Goal: Task Accomplishment & Management: Complete application form

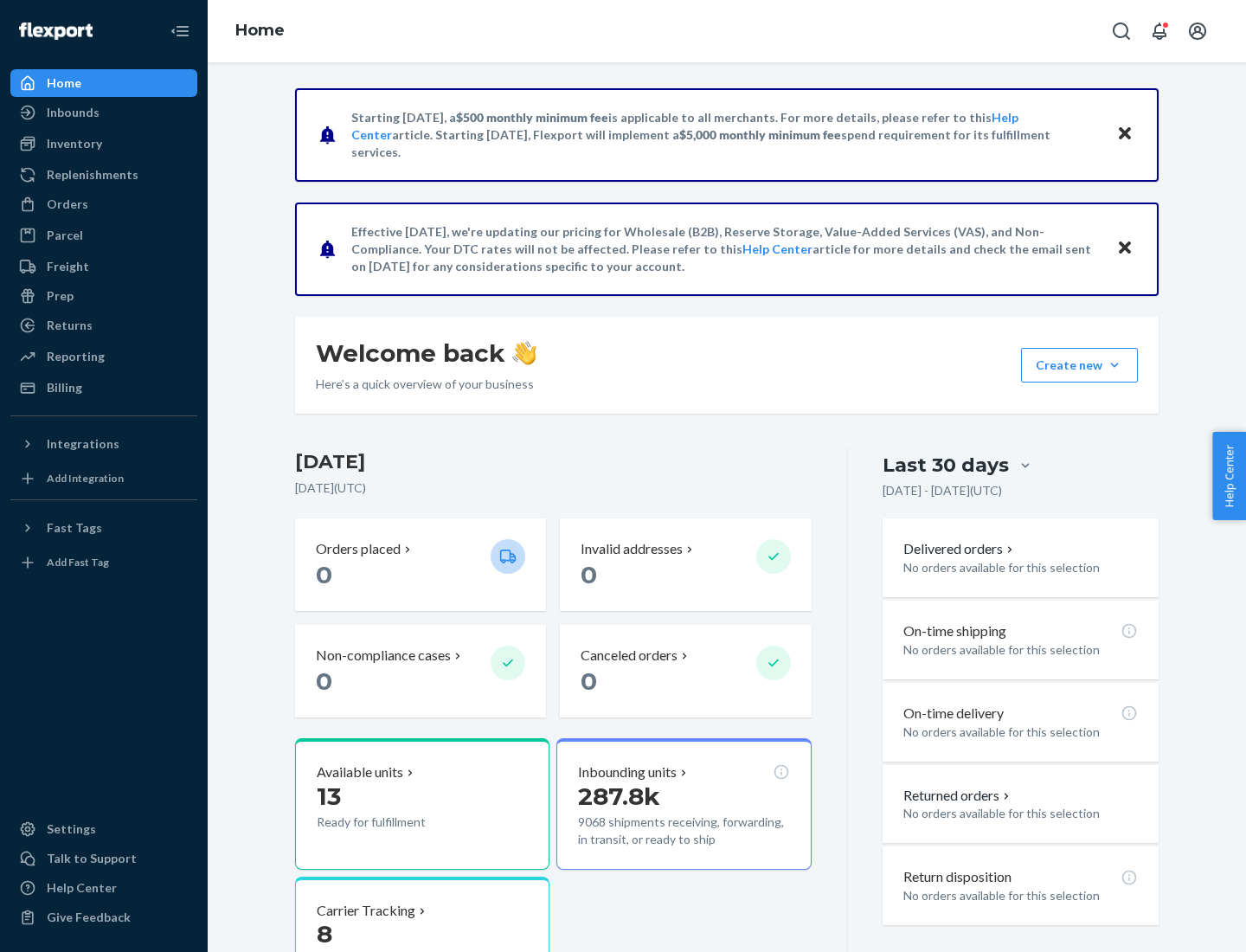
click at [1115, 365] on button "Create new Create new inbound Create new order Create new product" at bounding box center [1079, 364] width 117 height 35
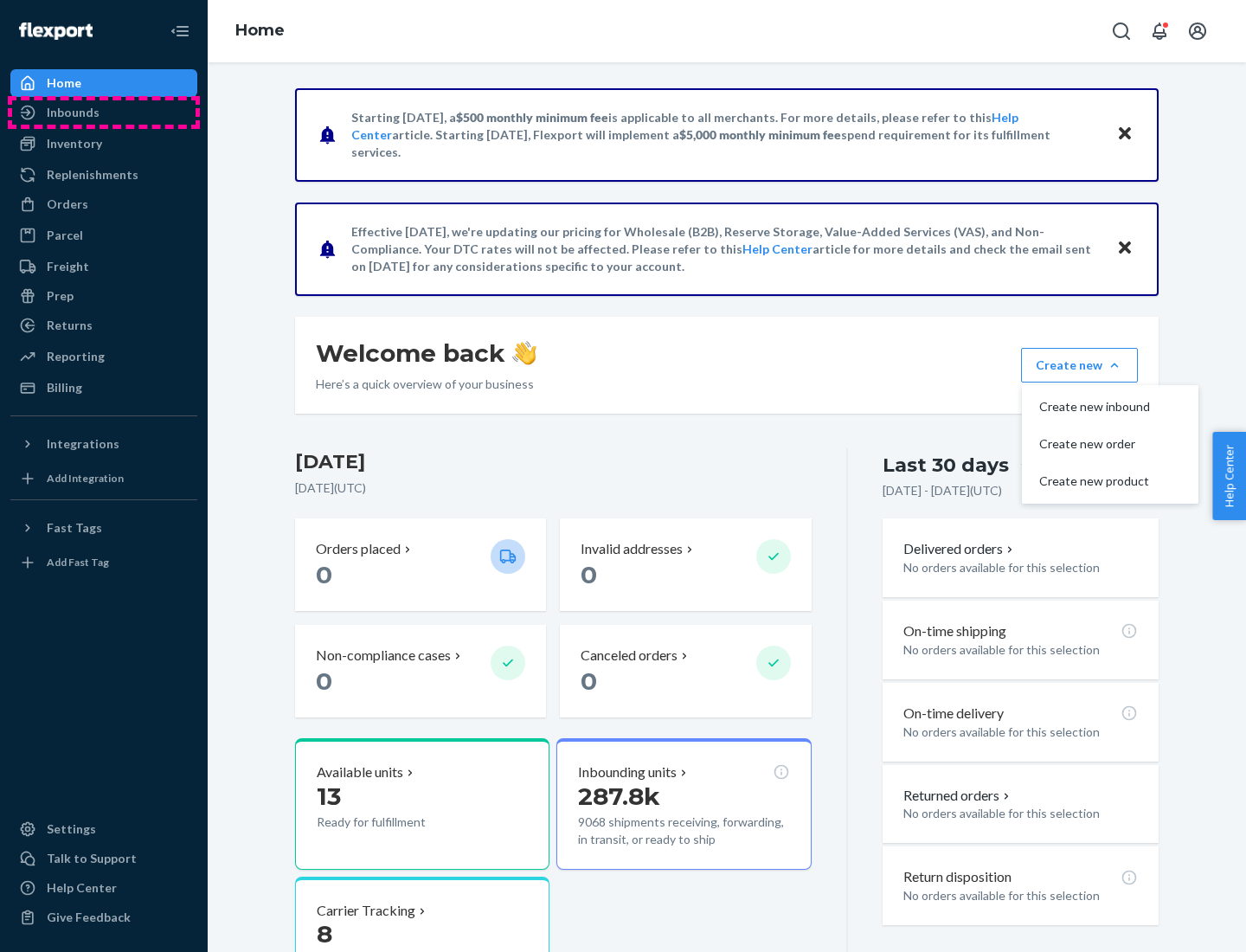
click at [104, 113] on div "Inbounds" at bounding box center [104, 113] width 184 height 25
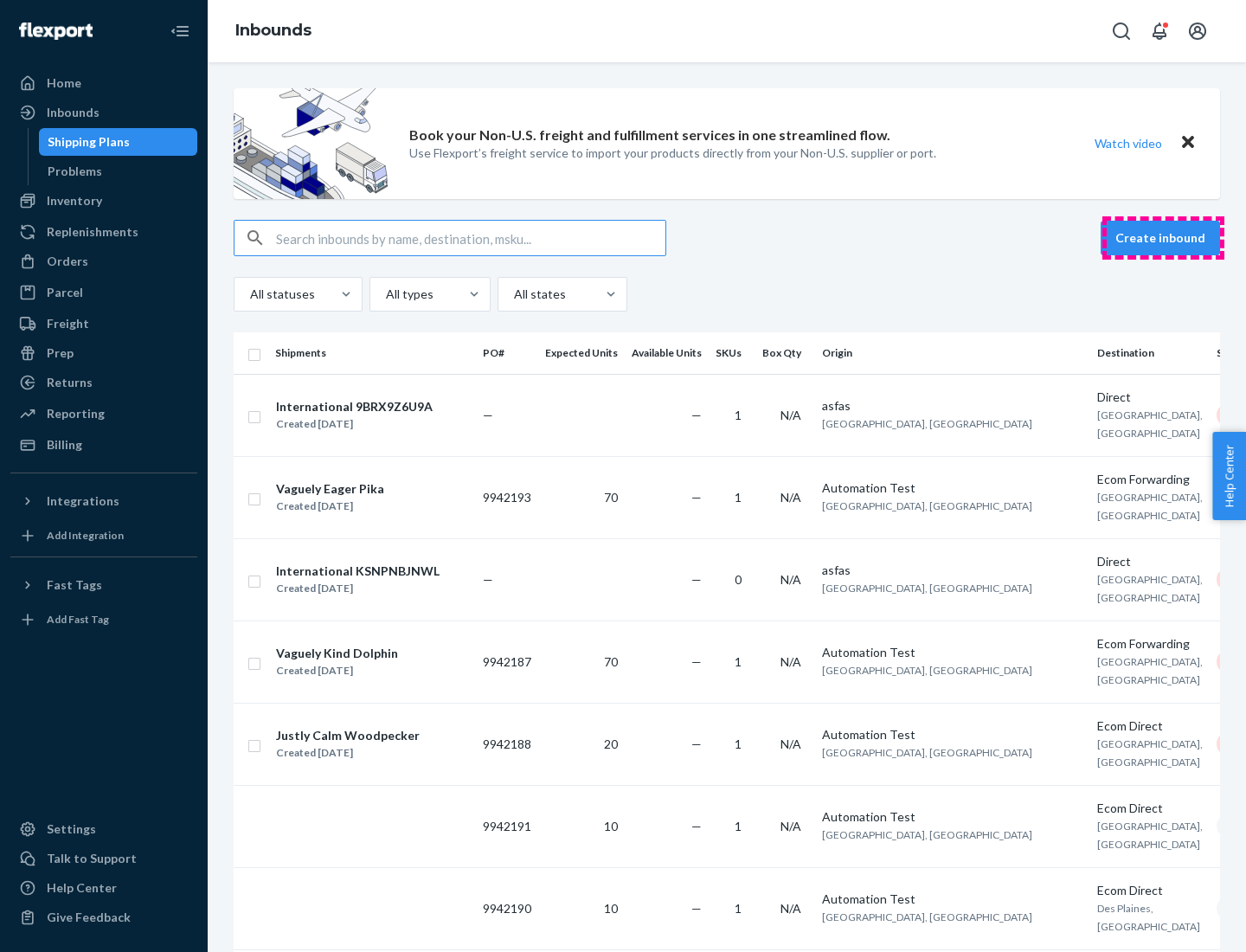
click at [1163, 238] on button "Create inbound" at bounding box center [1160, 238] width 119 height 35
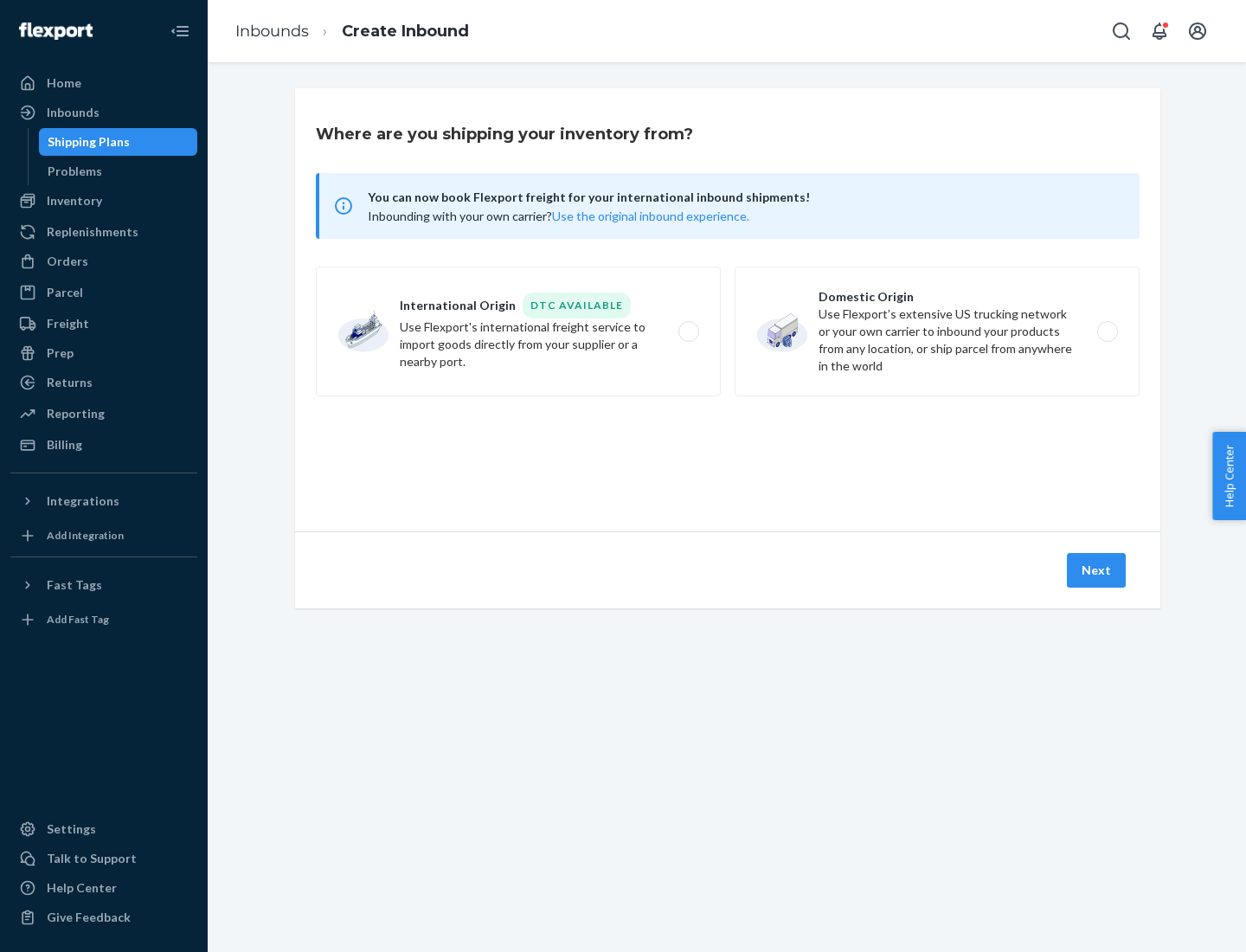
click at [937, 332] on label "Domestic Origin Use Flexport’s extensive US trucking network or your own carrie…" at bounding box center [937, 331] width 405 height 129
click at [1107, 332] on input "Domestic Origin Use Flexport’s extensive US trucking network or your own carrie…" at bounding box center [1112, 331] width 11 height 11
radio input "true"
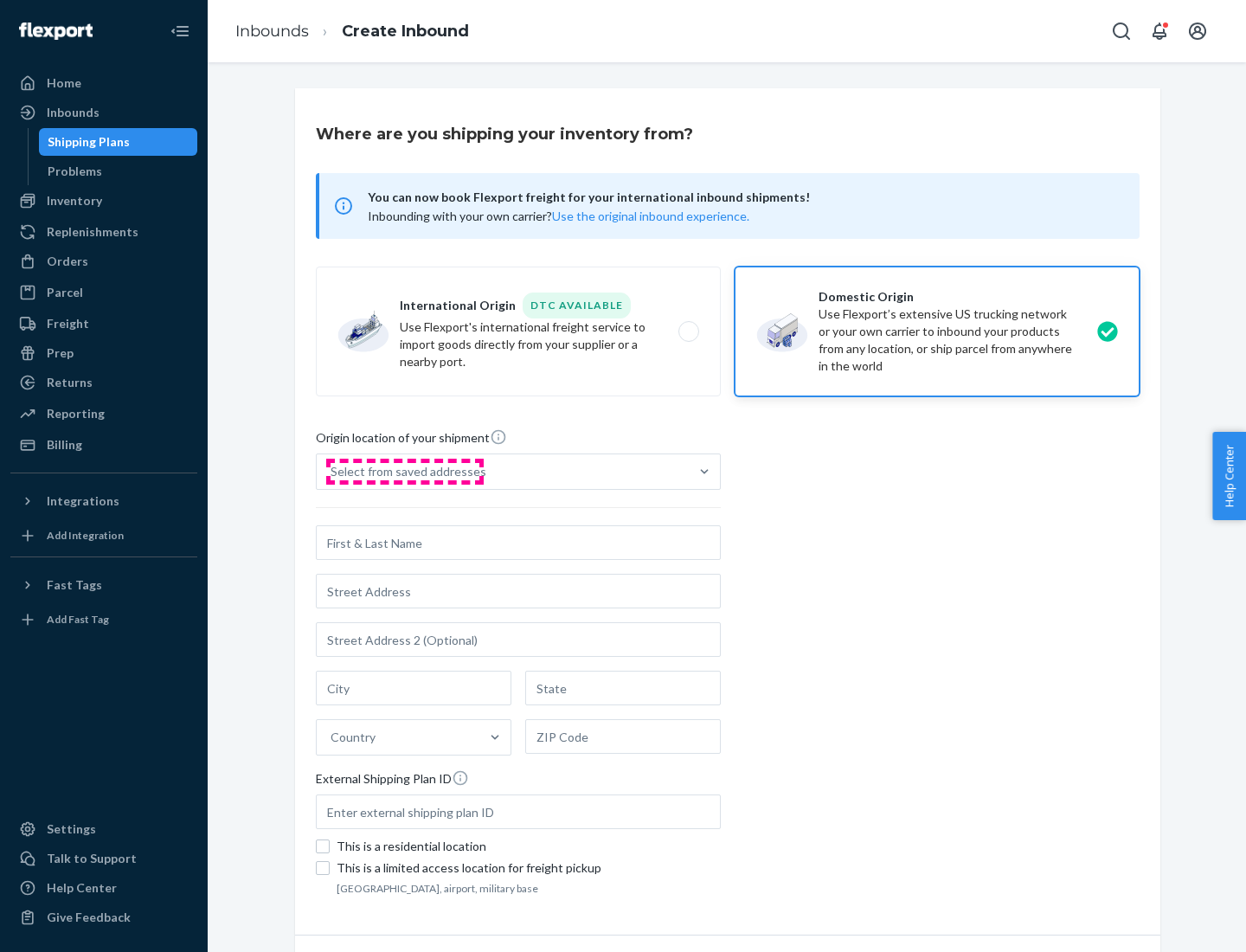
click at [404, 472] on div "Select from saved addresses" at bounding box center [409, 472] width 156 height 18
click at [333, 472] on input "Select from saved addresses" at bounding box center [332, 472] width 2 height 18
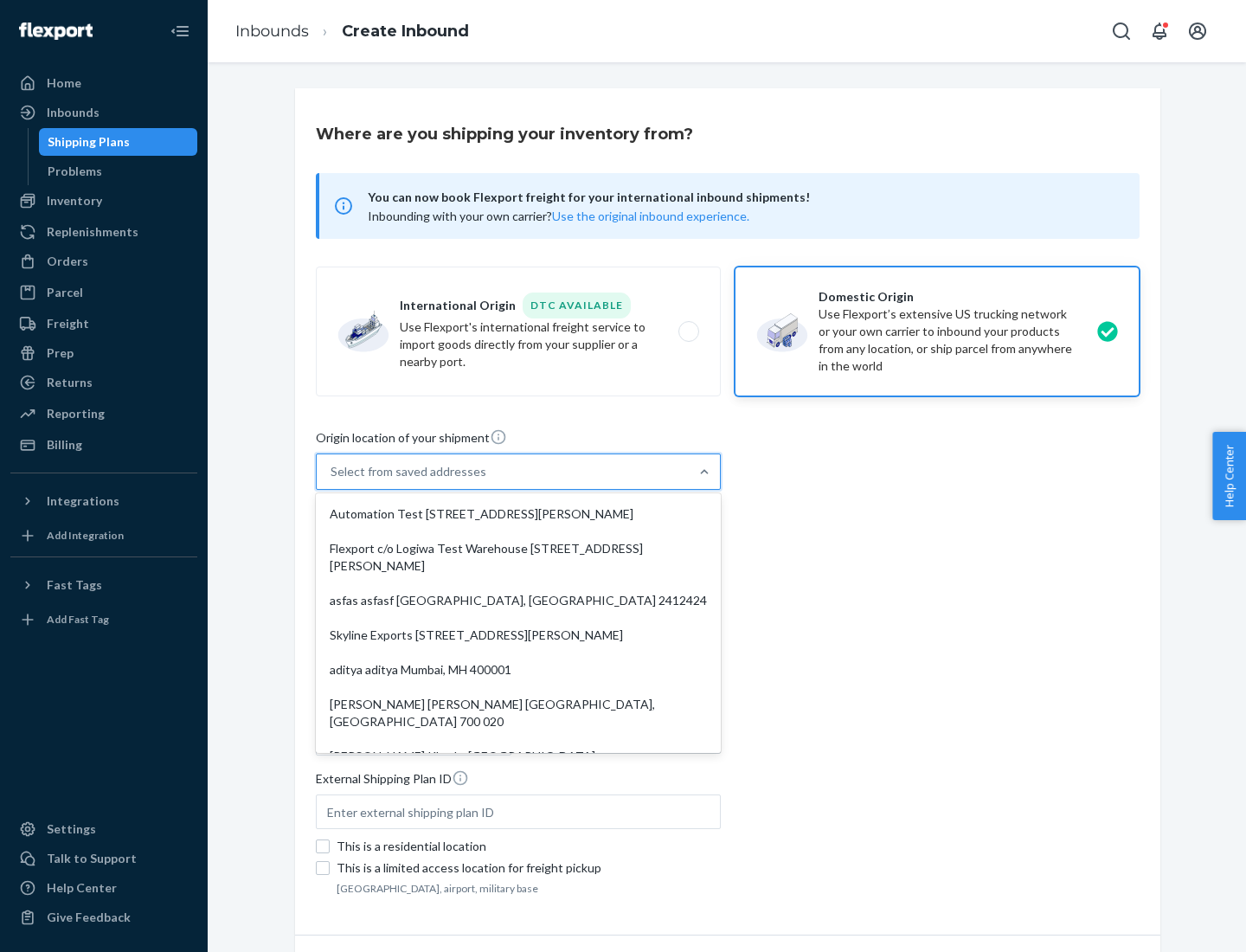
scroll to position [7, 0]
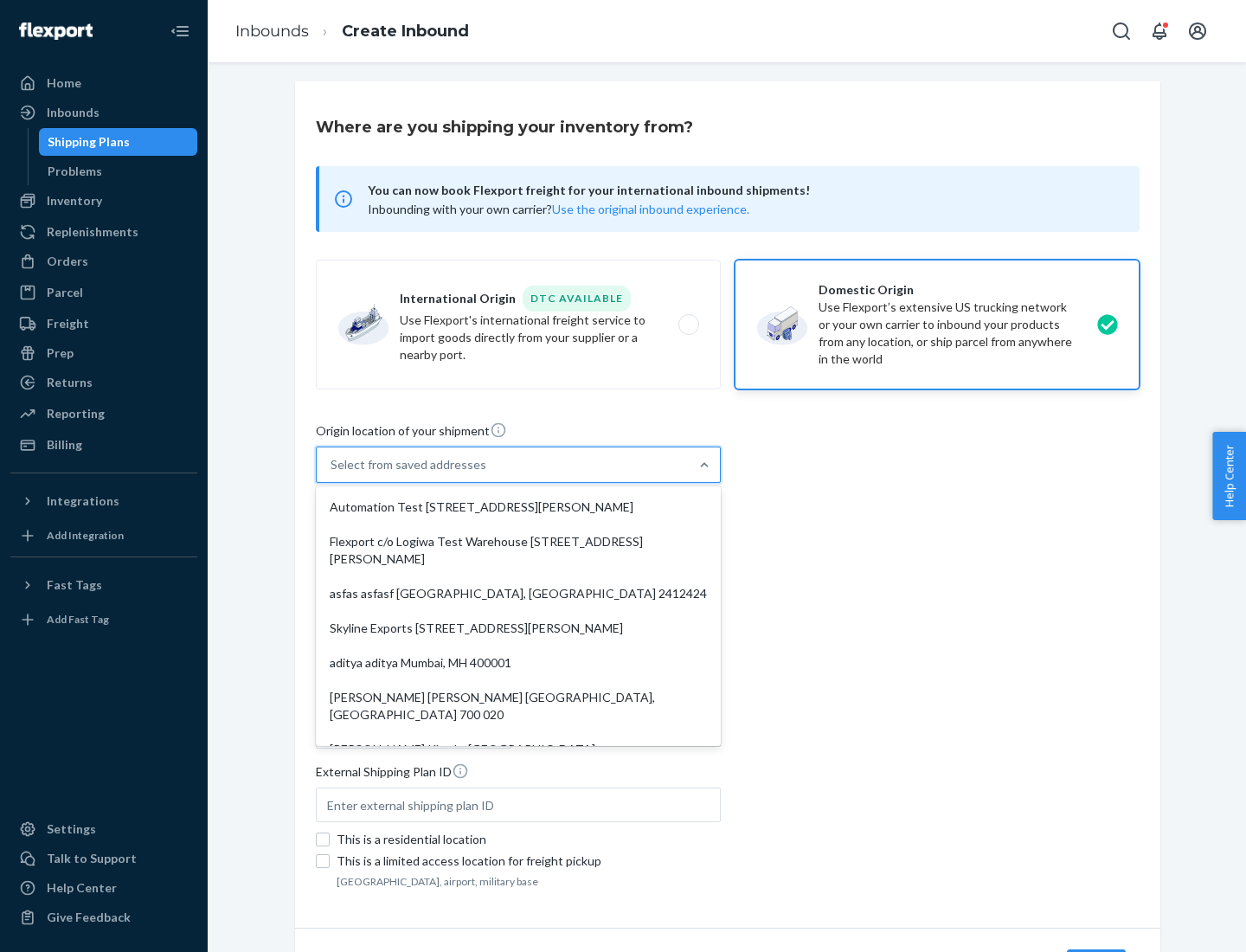
click at [518, 508] on div "Automation Test [STREET_ADDRESS][PERSON_NAME]" at bounding box center [517, 507] width 398 height 35
click at [333, 473] on input "option Automation Test [STREET_ADDRESS][PERSON_NAME]. 9 results available. Use …" at bounding box center [332, 465] width 2 height 18
type input "Automation Test"
type input "9th Floor"
type input "[GEOGRAPHIC_DATA]"
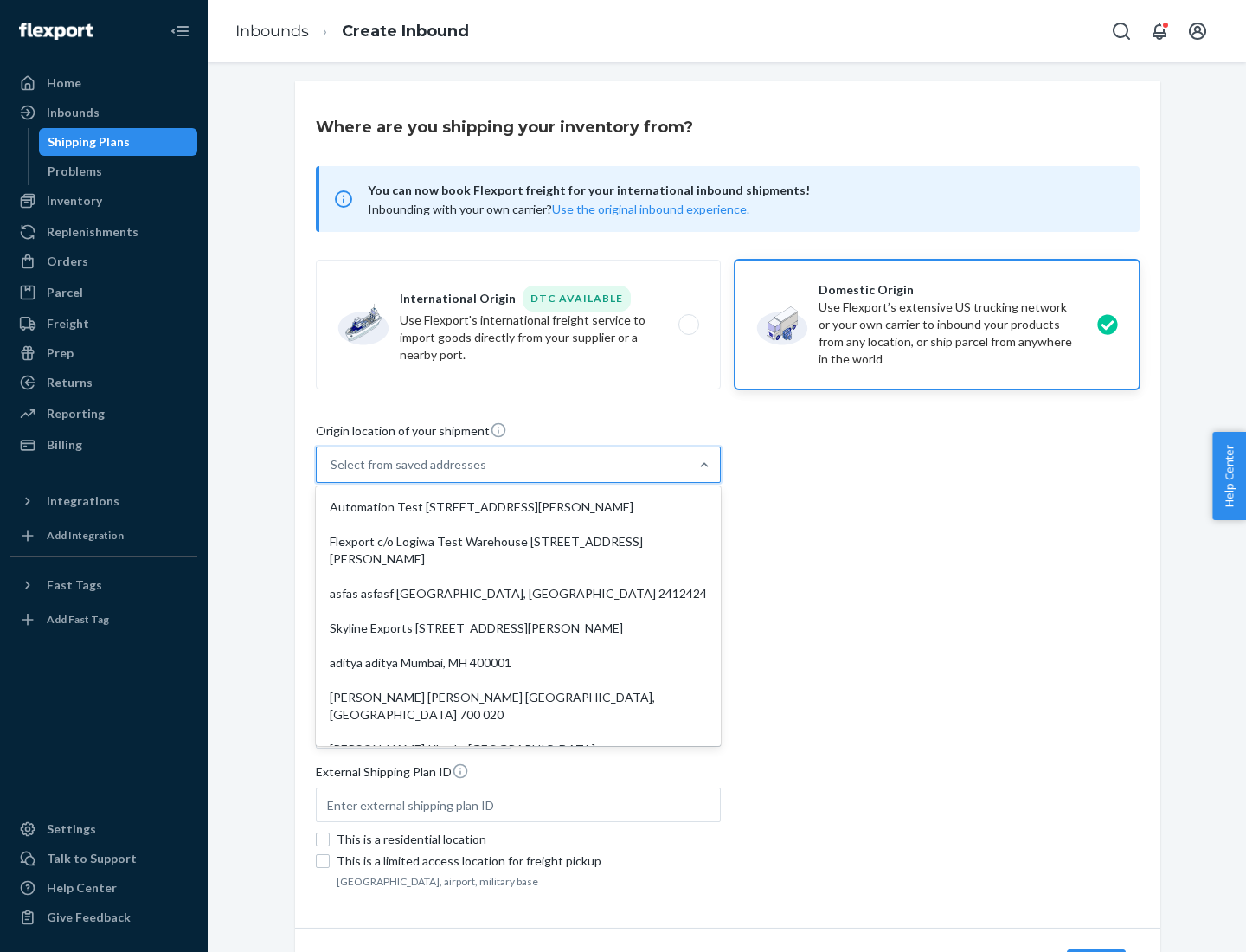
type input "CA"
type input "94104"
type input "[STREET_ADDRESS][PERSON_NAME]"
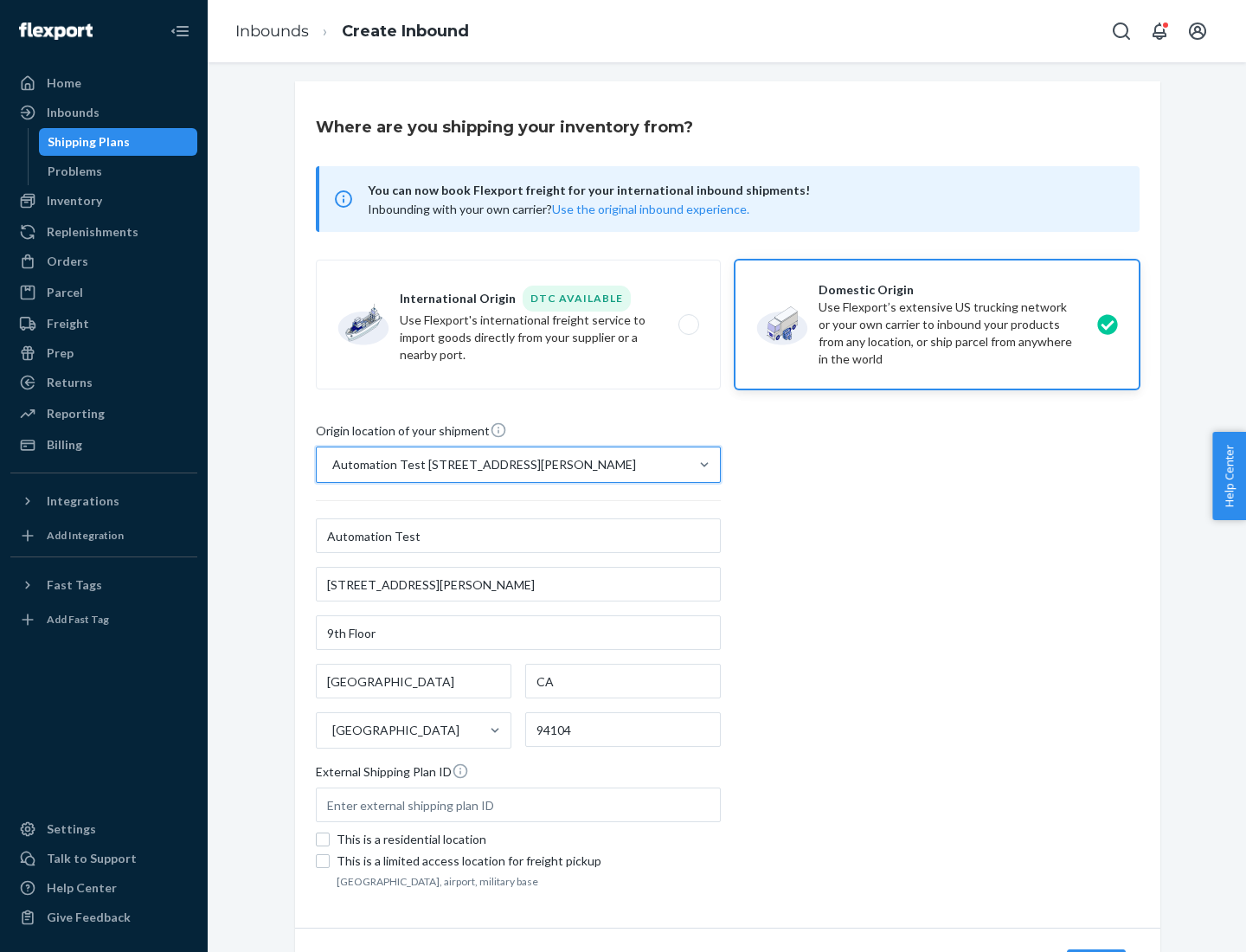
scroll to position [102, 0]
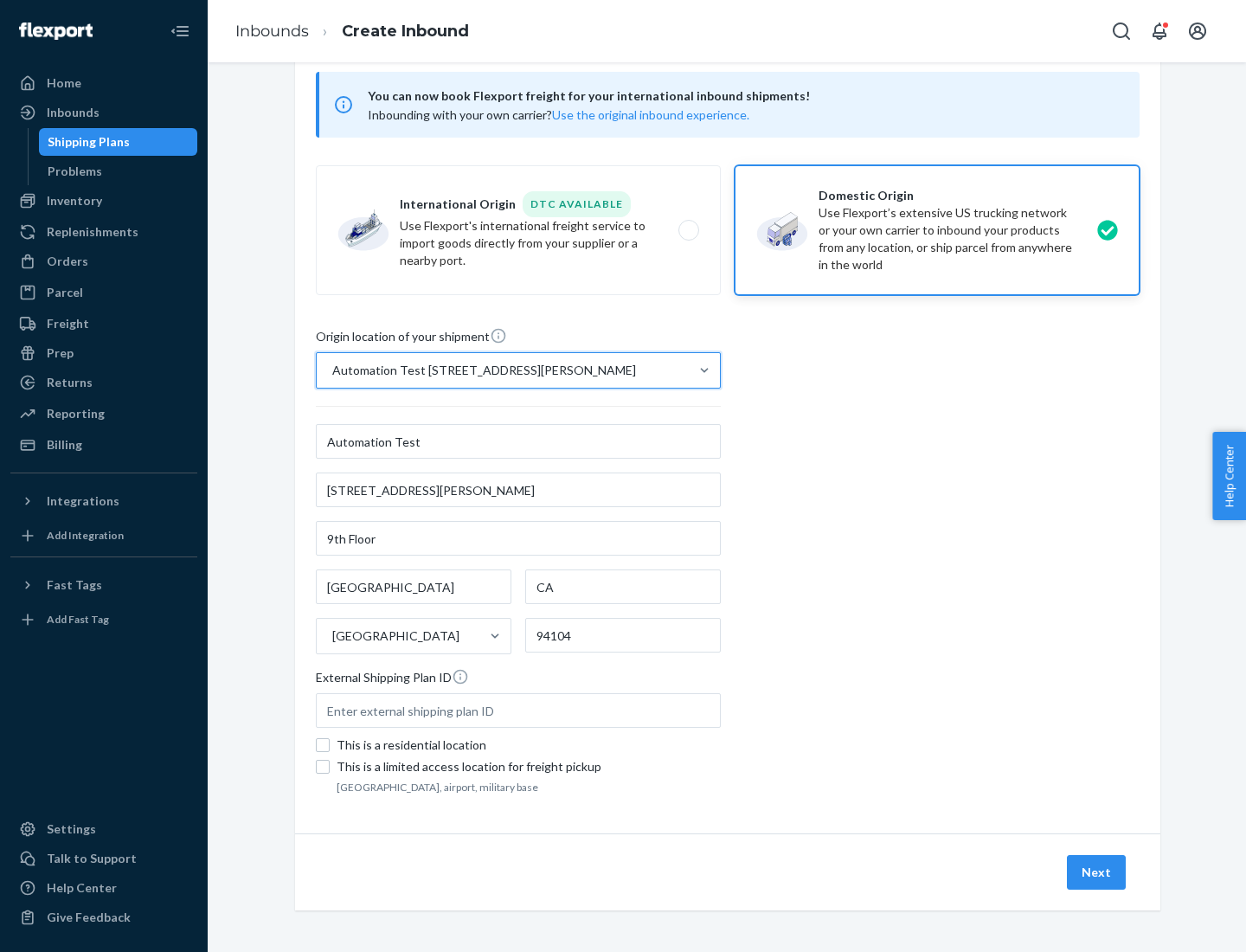
click at [1098, 873] on button "Next" at bounding box center [1097, 872] width 59 height 35
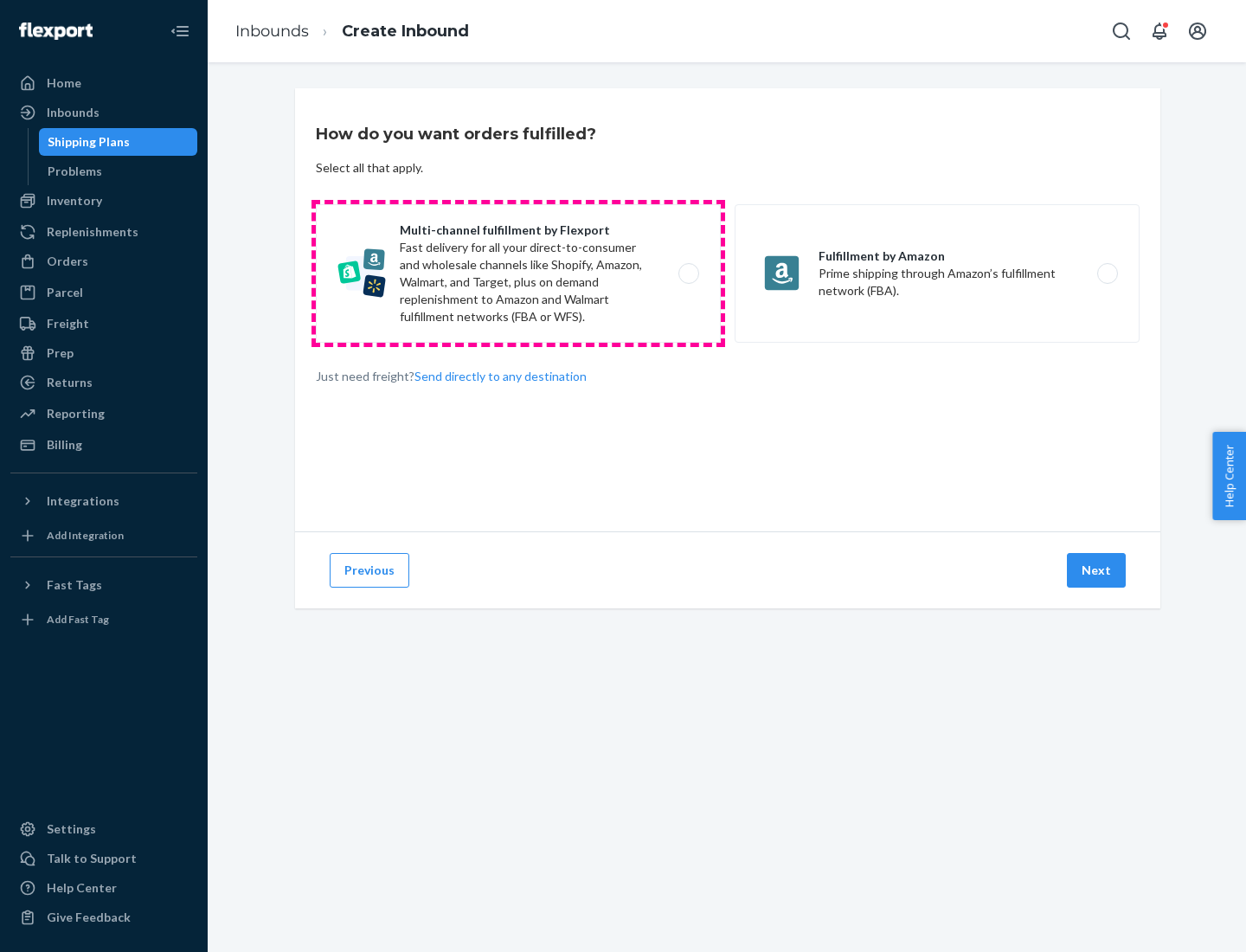
click at [518, 274] on label "Multi-channel fulfillment by Flexport Fast delivery for all your direct-to-cons…" at bounding box center [518, 274] width 405 height 138
click at [688, 274] on input "Multi-channel fulfillment by Flexport Fast delivery for all your direct-to-cons…" at bounding box center [693, 274] width 11 height 11
radio input "true"
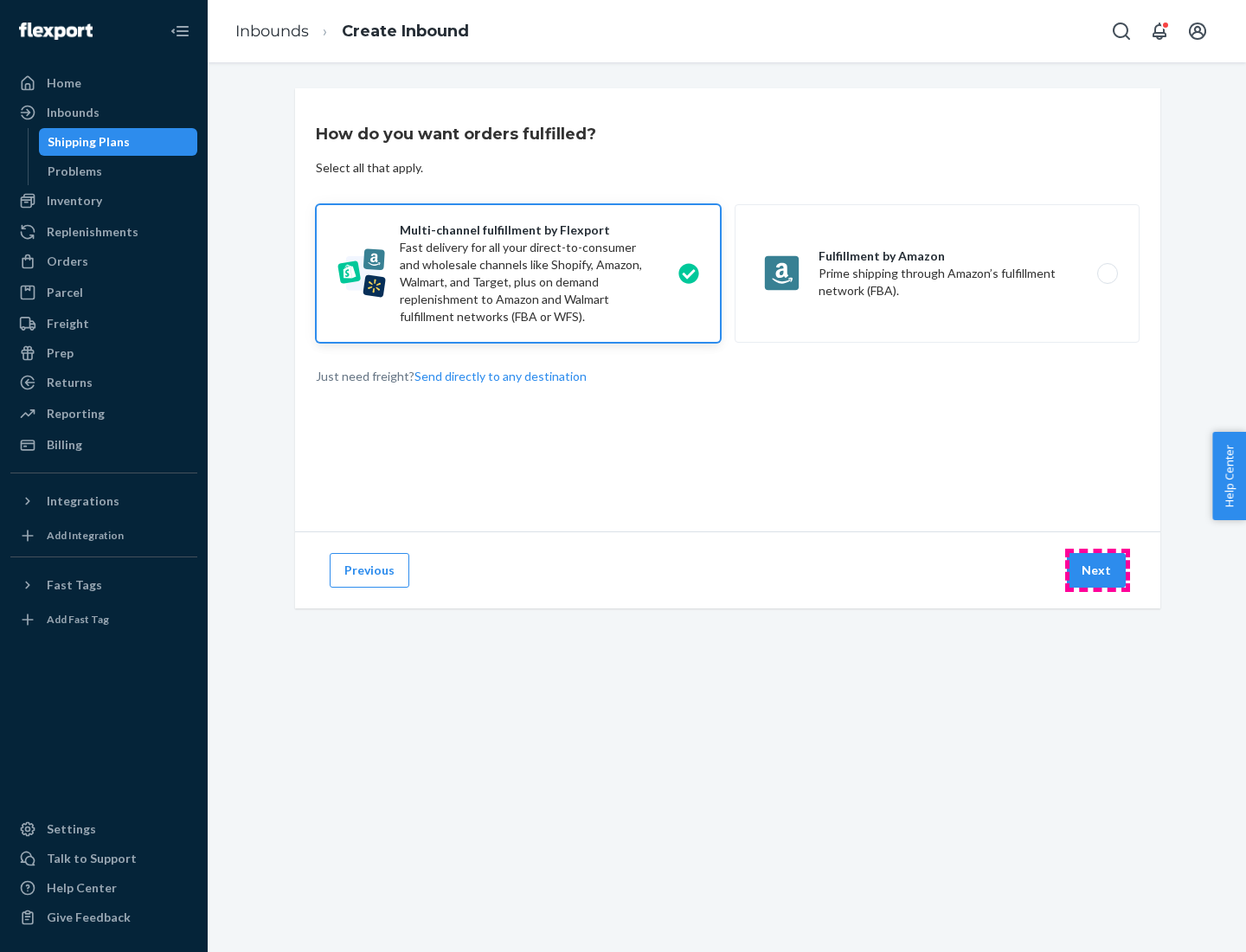
click at [1098, 571] on button "Next" at bounding box center [1097, 570] width 59 height 35
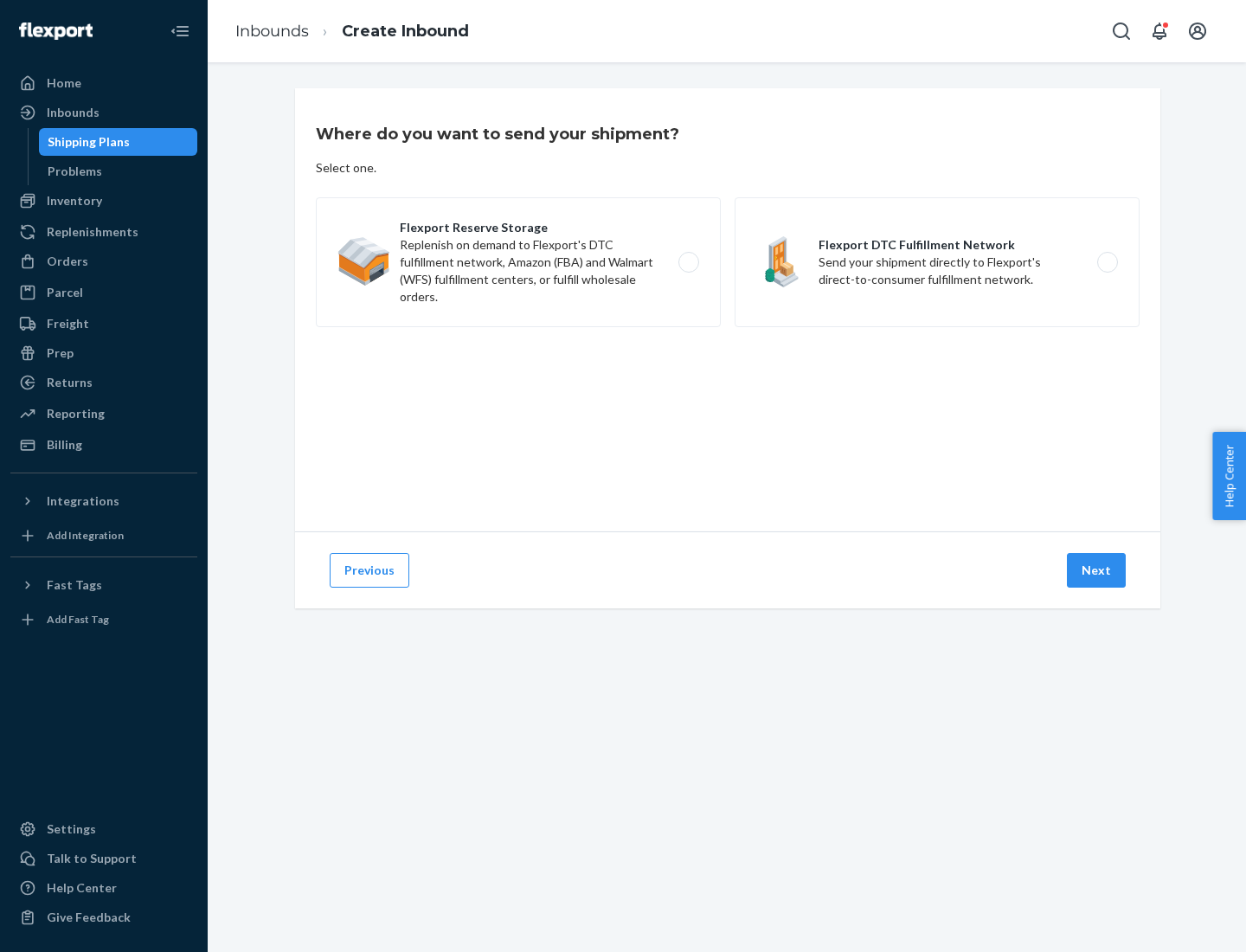
click at [937, 263] on label "Flexport DTC Fulfillment Network Send your shipment directly to Flexport's dire…" at bounding box center [937, 262] width 405 height 129
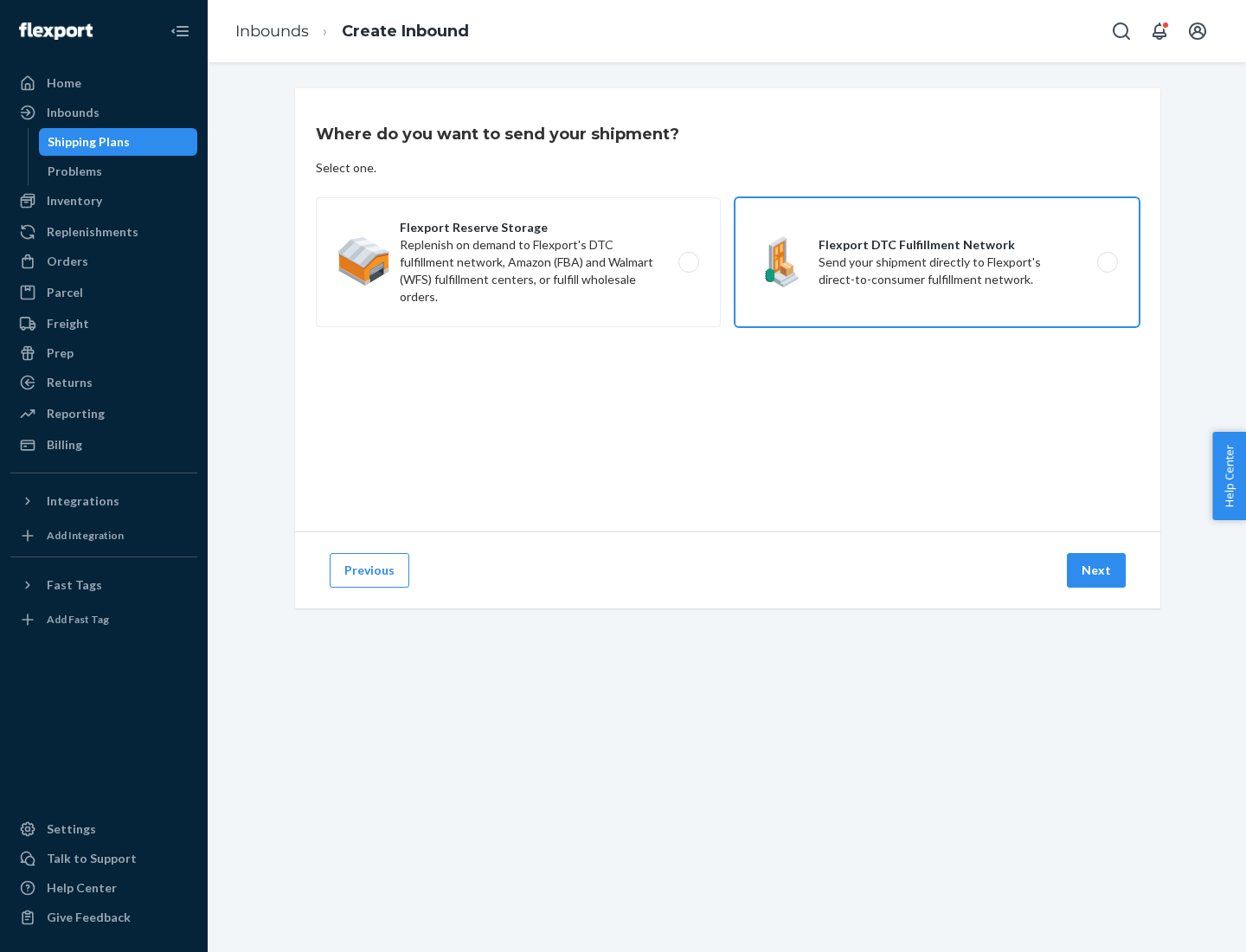
click at [1107, 263] on input "Flexport DTC Fulfillment Network Send your shipment directly to Flexport's dire…" at bounding box center [1112, 262] width 11 height 11
radio input "true"
click at [1098, 571] on button "Next" at bounding box center [1097, 570] width 59 height 35
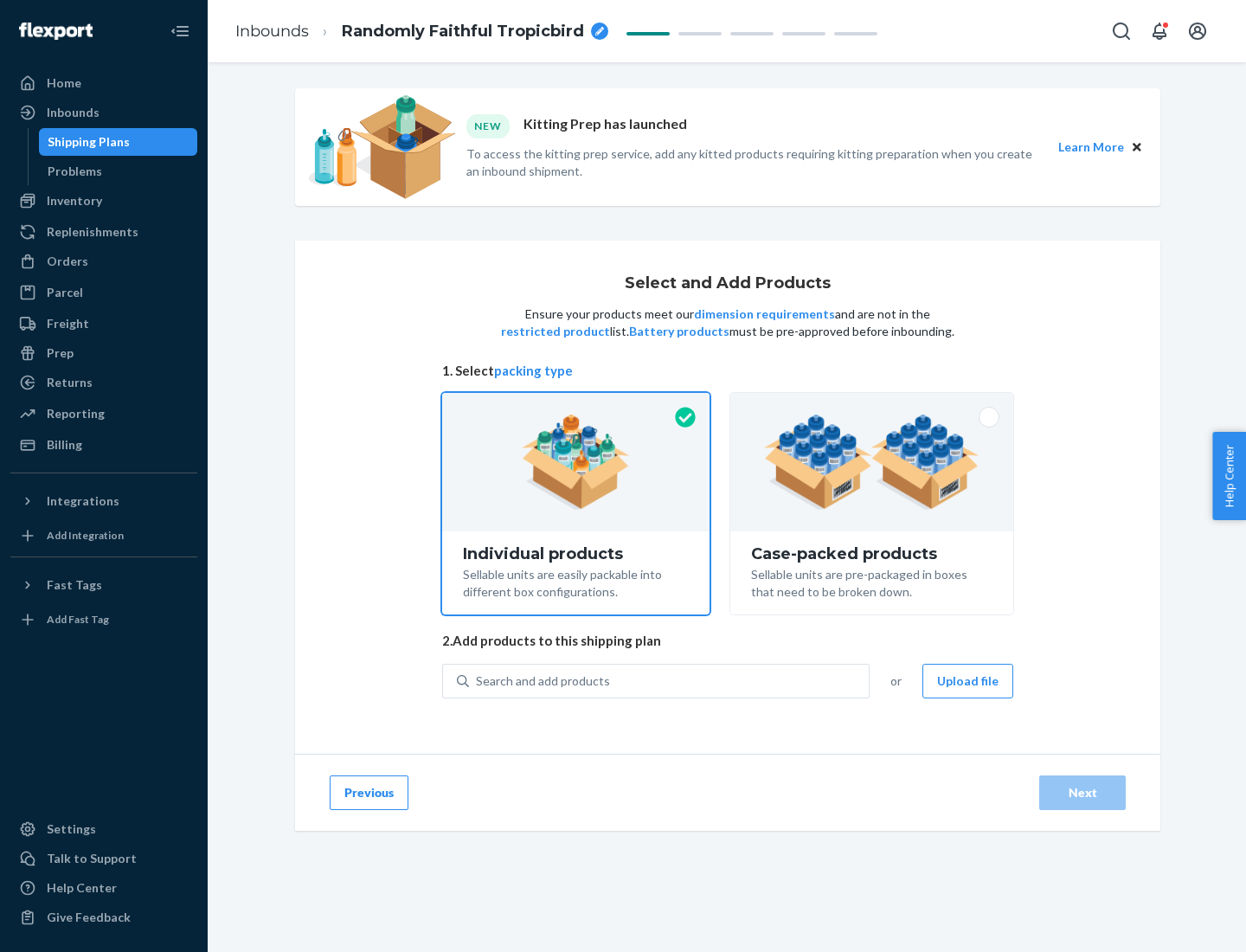
click at [873, 462] on img at bounding box center [872, 462] width 215 height 95
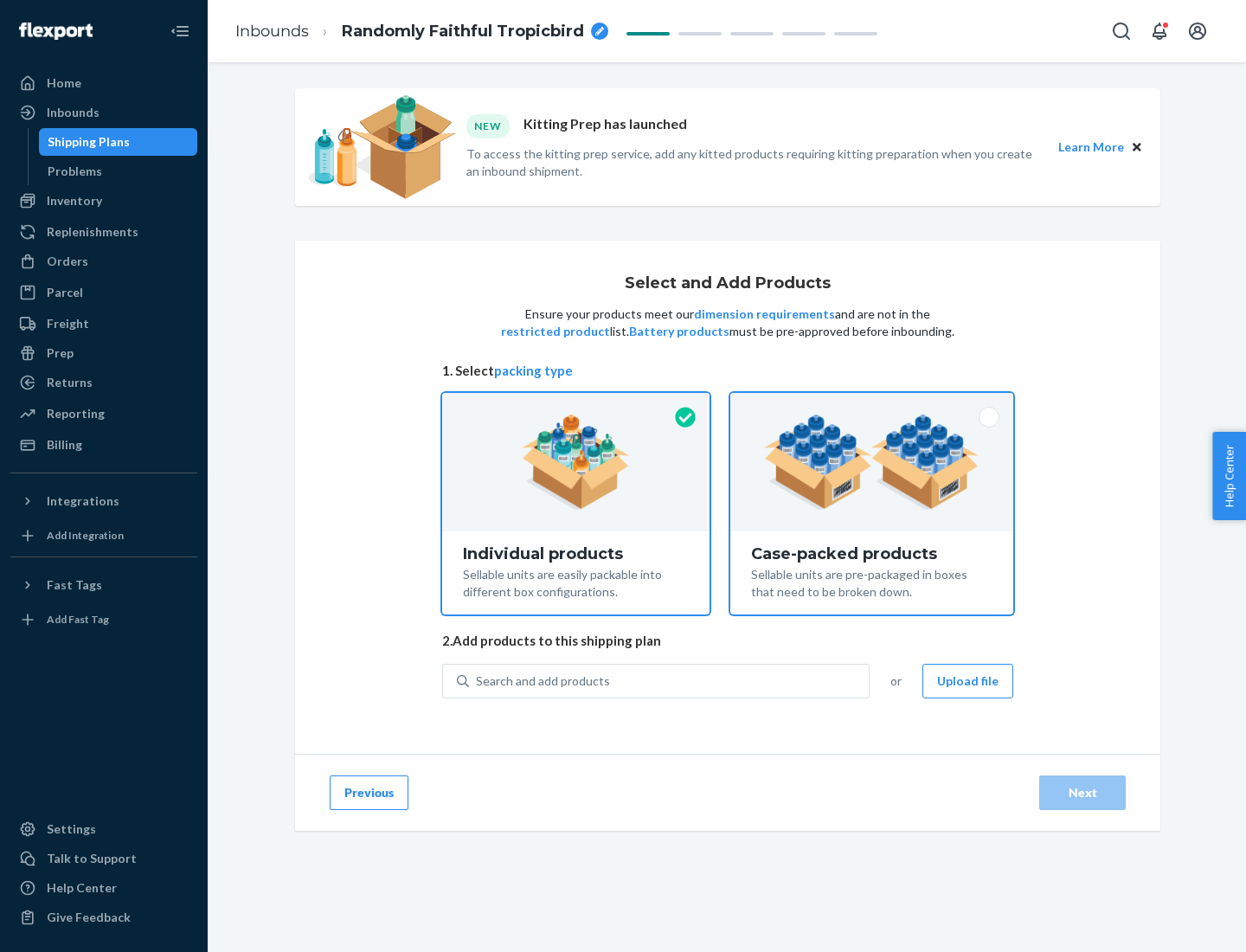
click at [873, 404] on input "Case-packed products Sellable units are pre-packaged in boxes that need to be b…" at bounding box center [871, 398] width 11 height 11
radio input "true"
radio input "false"
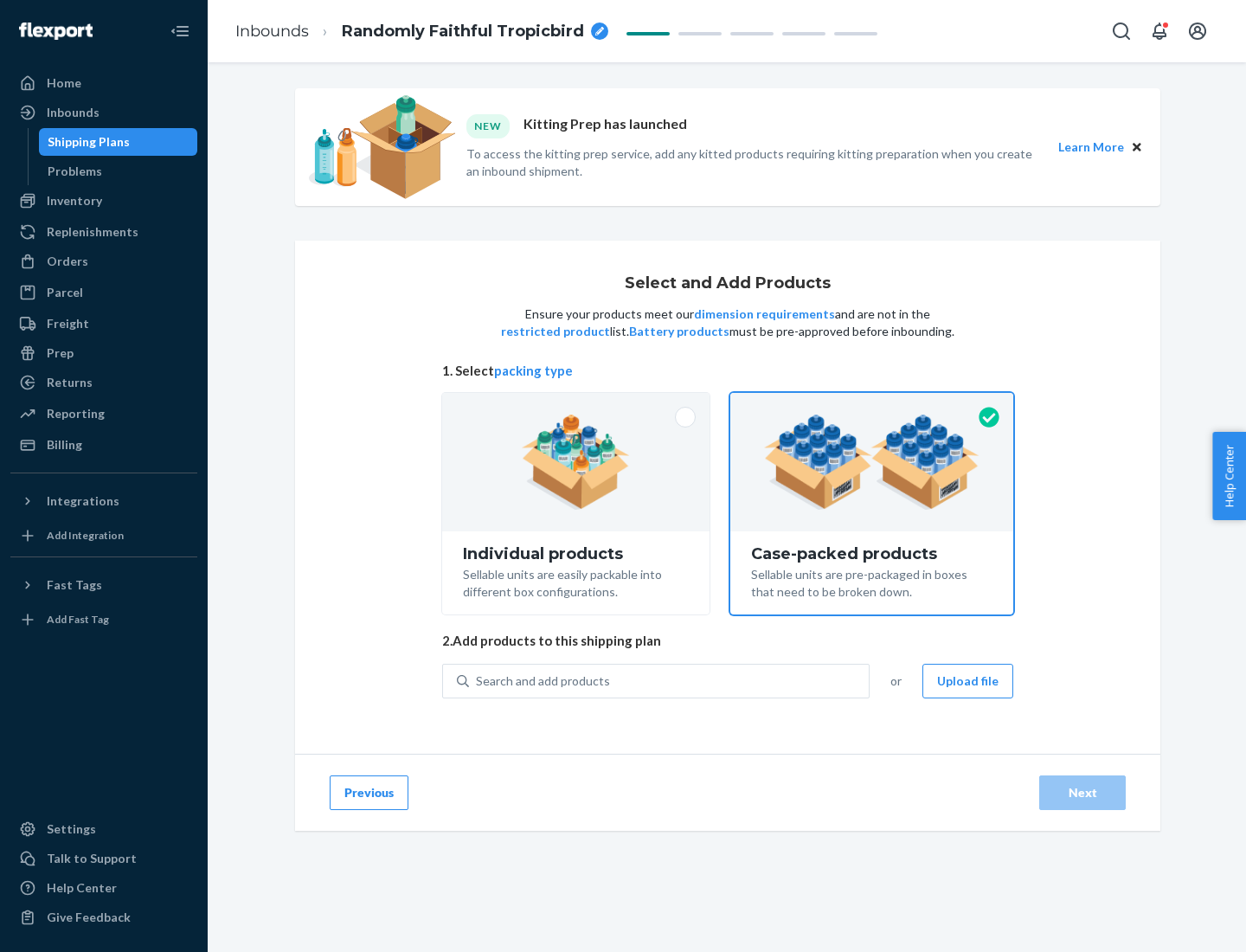
click at [669, 680] on div "Search and add products" at bounding box center [668, 681] width 400 height 32
click at [478, 680] on input "Search and add products" at bounding box center [477, 681] width 2 height 18
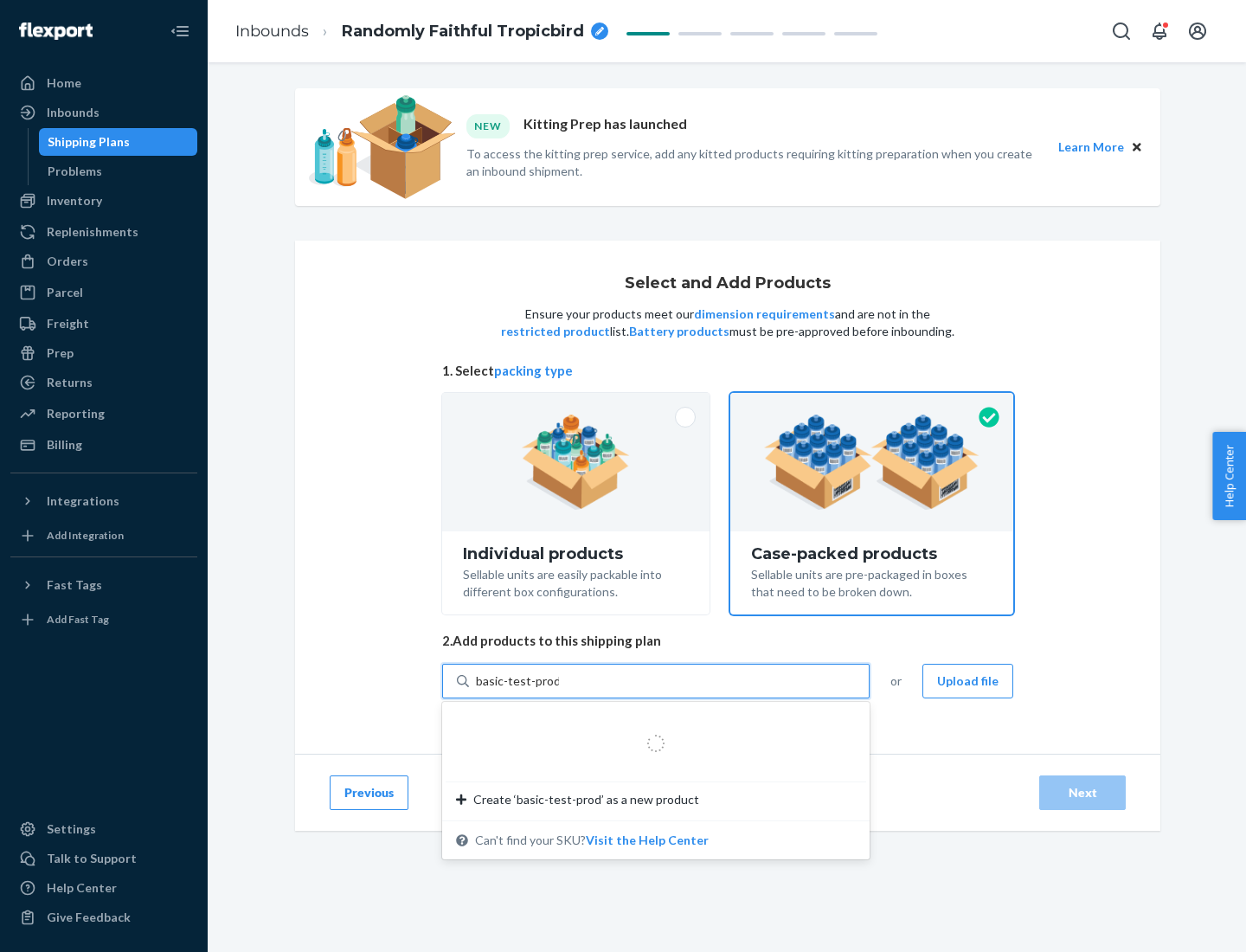
type input "basic-test-product-1"
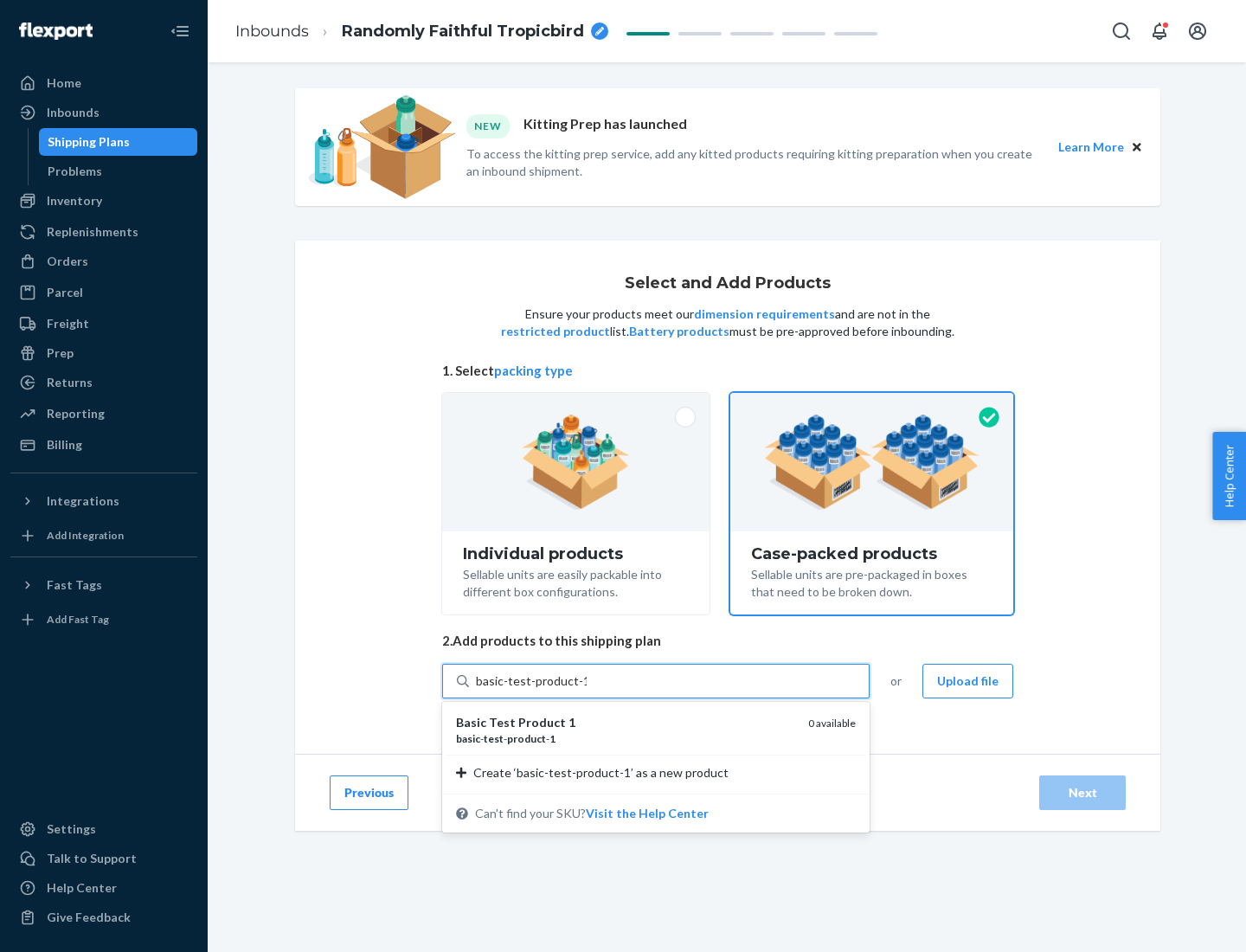
click at [626, 739] on div "basic - test - product - 1" at bounding box center [625, 739] width 339 height 15
click at [586, 690] on input "basic-test-product-1" at bounding box center [531, 681] width 111 height 18
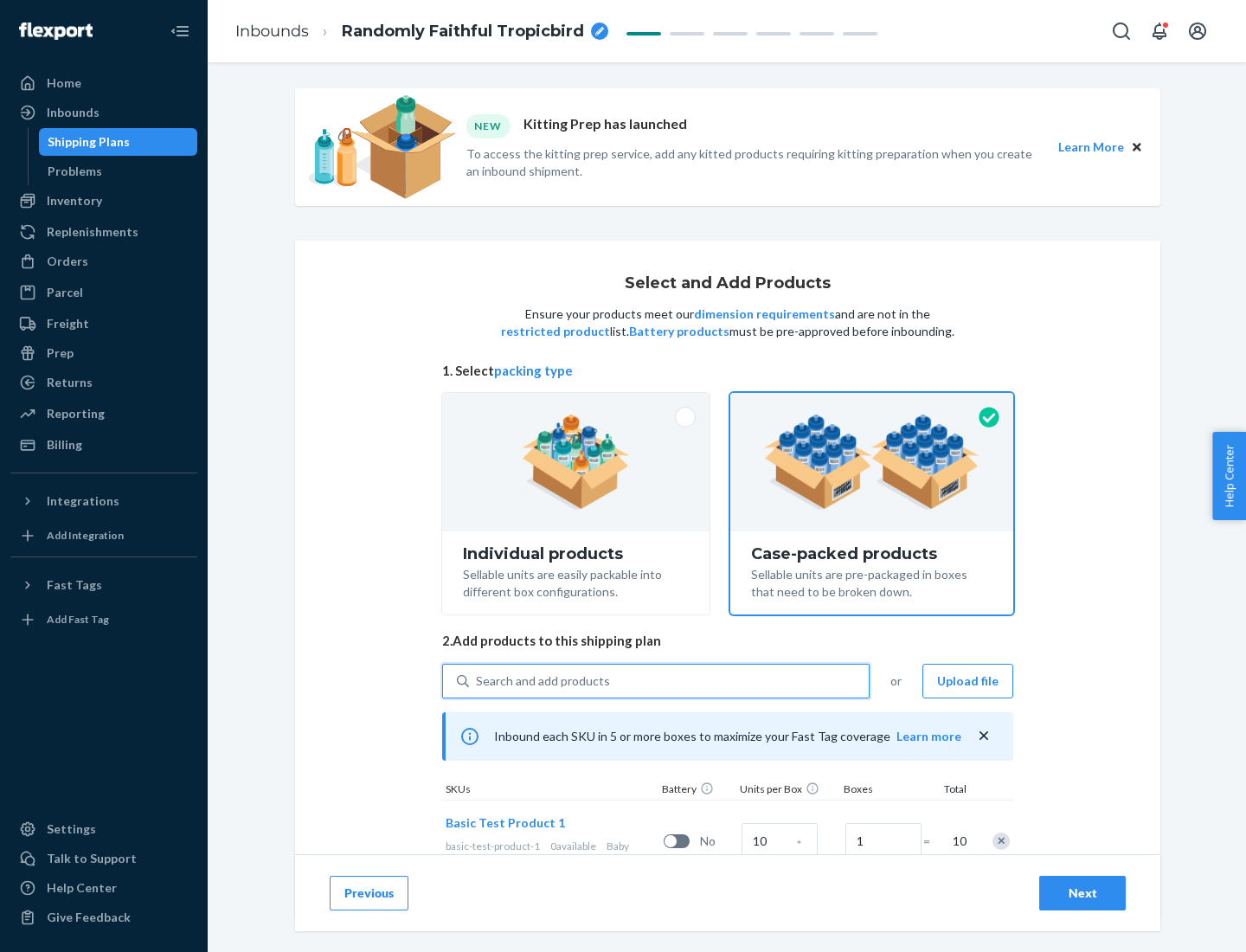
scroll to position [62, 0]
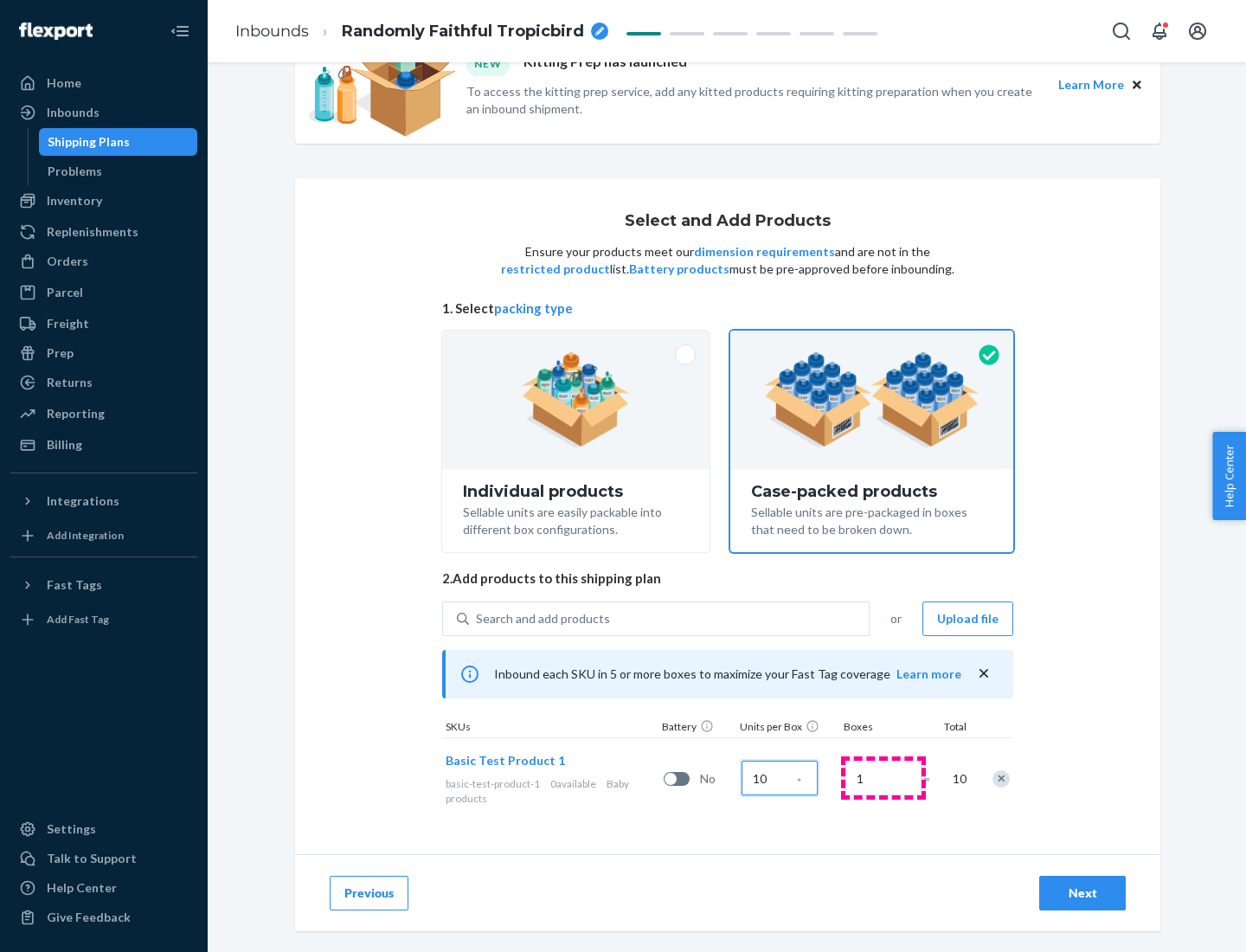
type input "10"
type input "7"
click at [1083, 894] on div "Next" at bounding box center [1083, 894] width 57 height 18
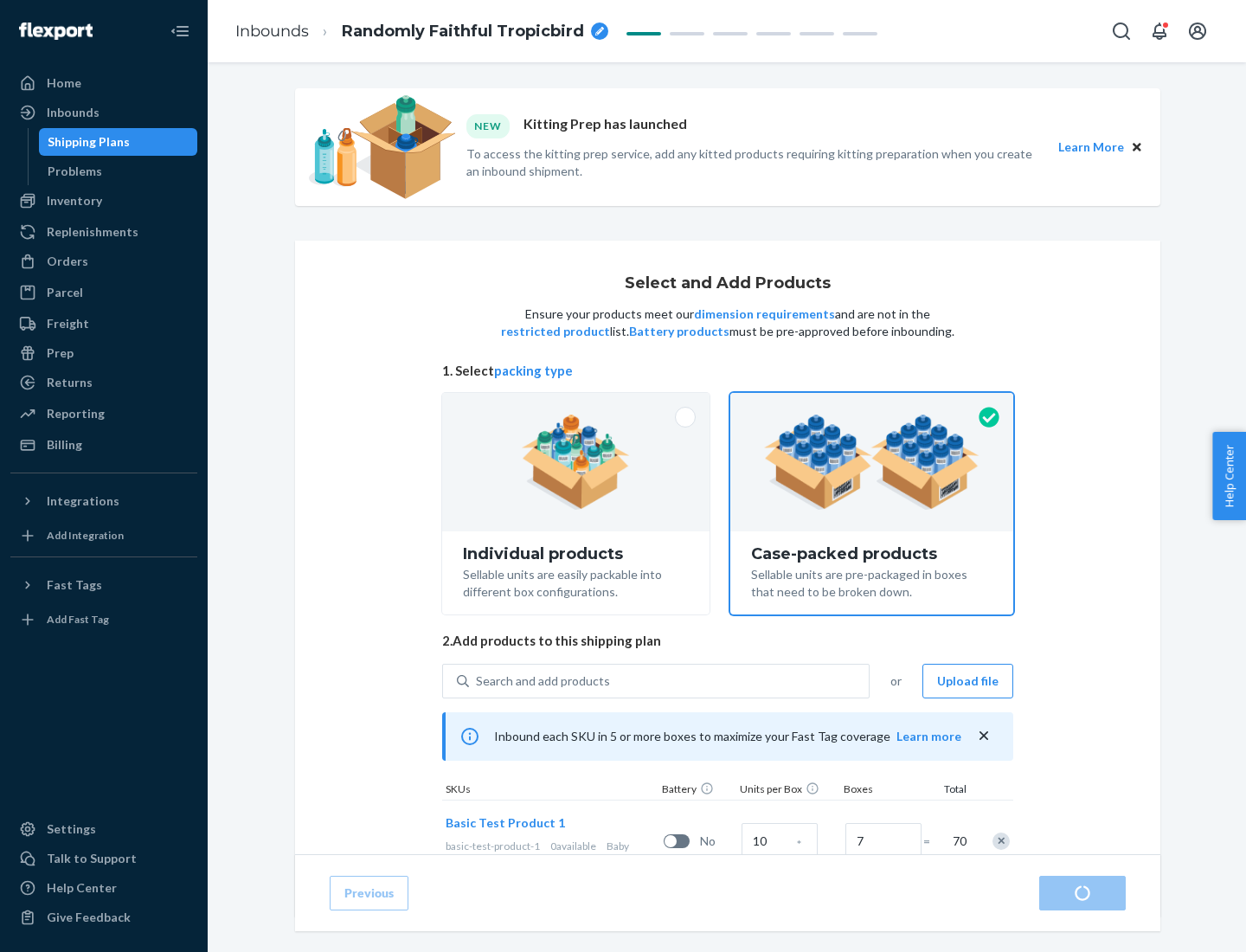
radio input "true"
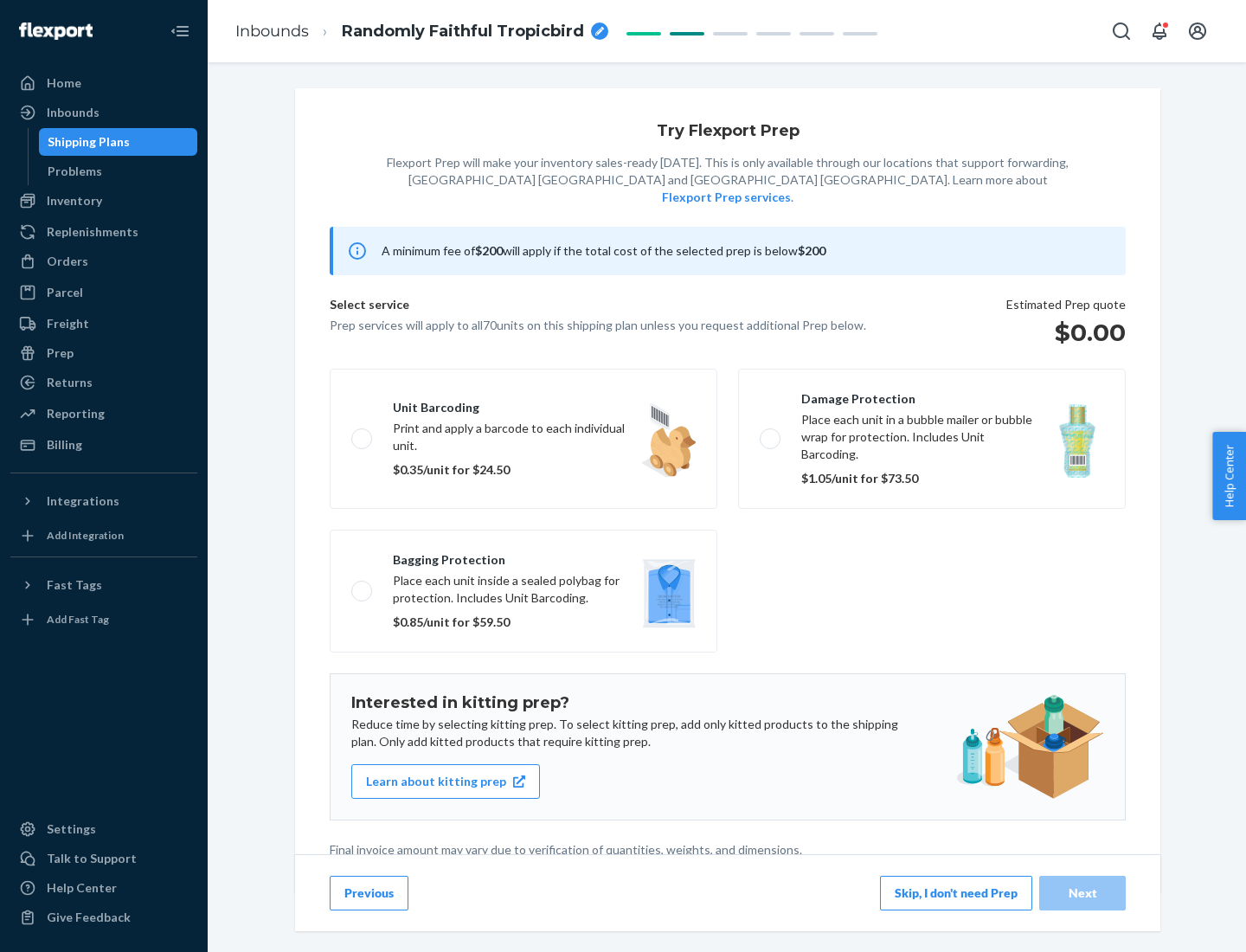
scroll to position [4, 0]
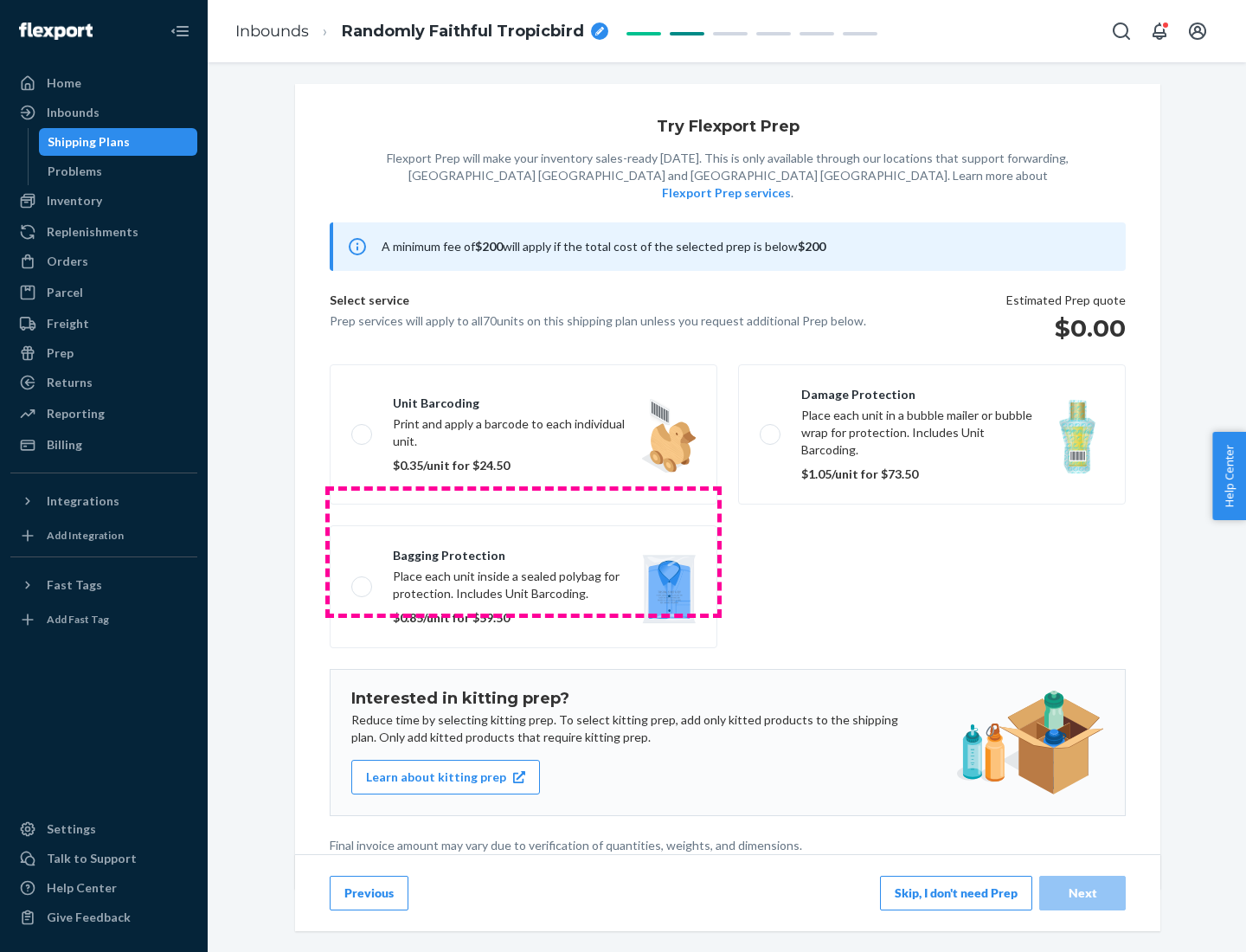
click at [523, 551] on label "Bagging protection Place each unit inside a sealed polybag for protection. Incl…" at bounding box center [523, 587] width 388 height 122
click at [362, 581] on input "Bagging protection Place each unit inside a sealed polybag for protection. Incl…" at bounding box center [356, 586] width 11 height 11
checkbox input "true"
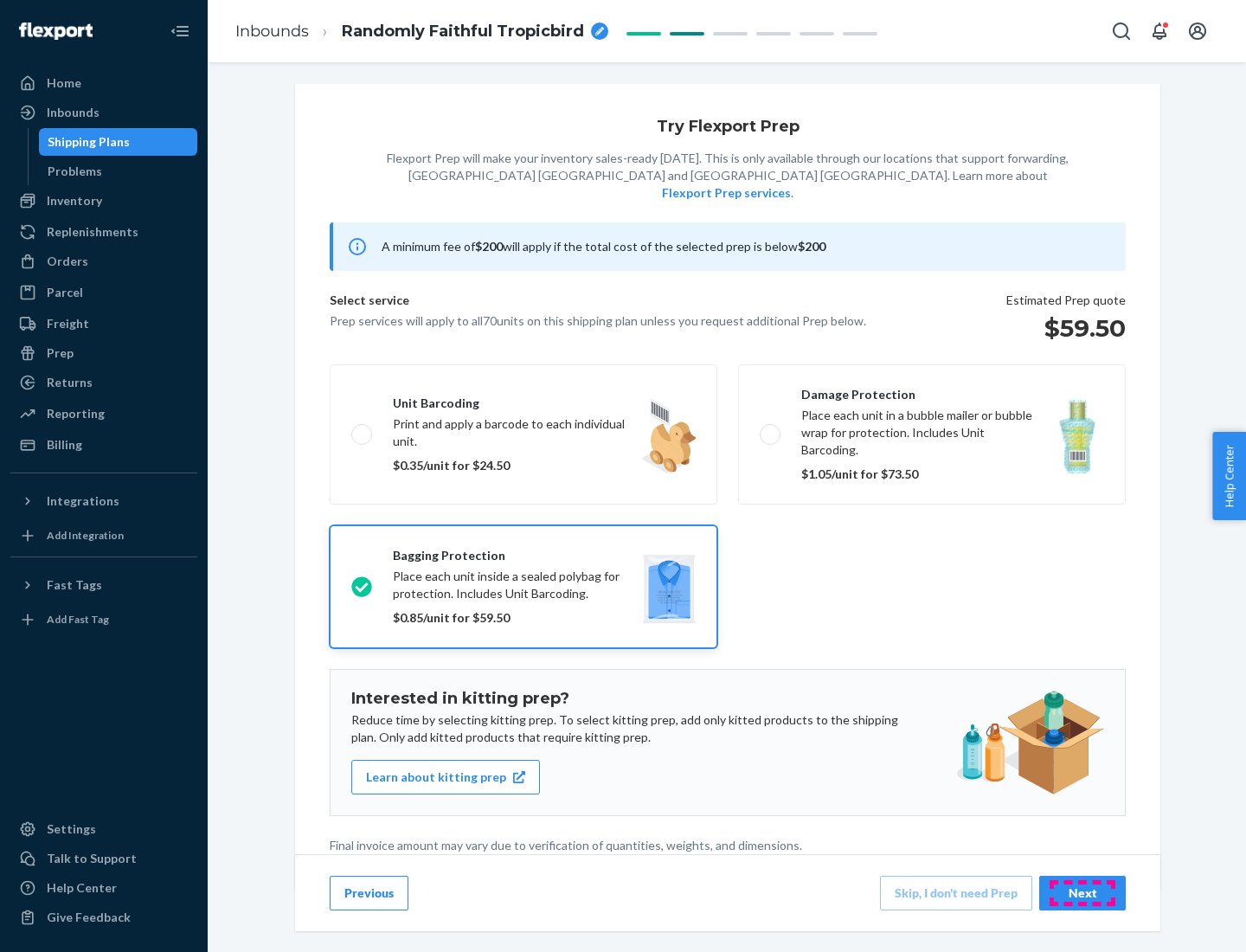
click at [1083, 893] on div "Next" at bounding box center [1083, 894] width 57 height 18
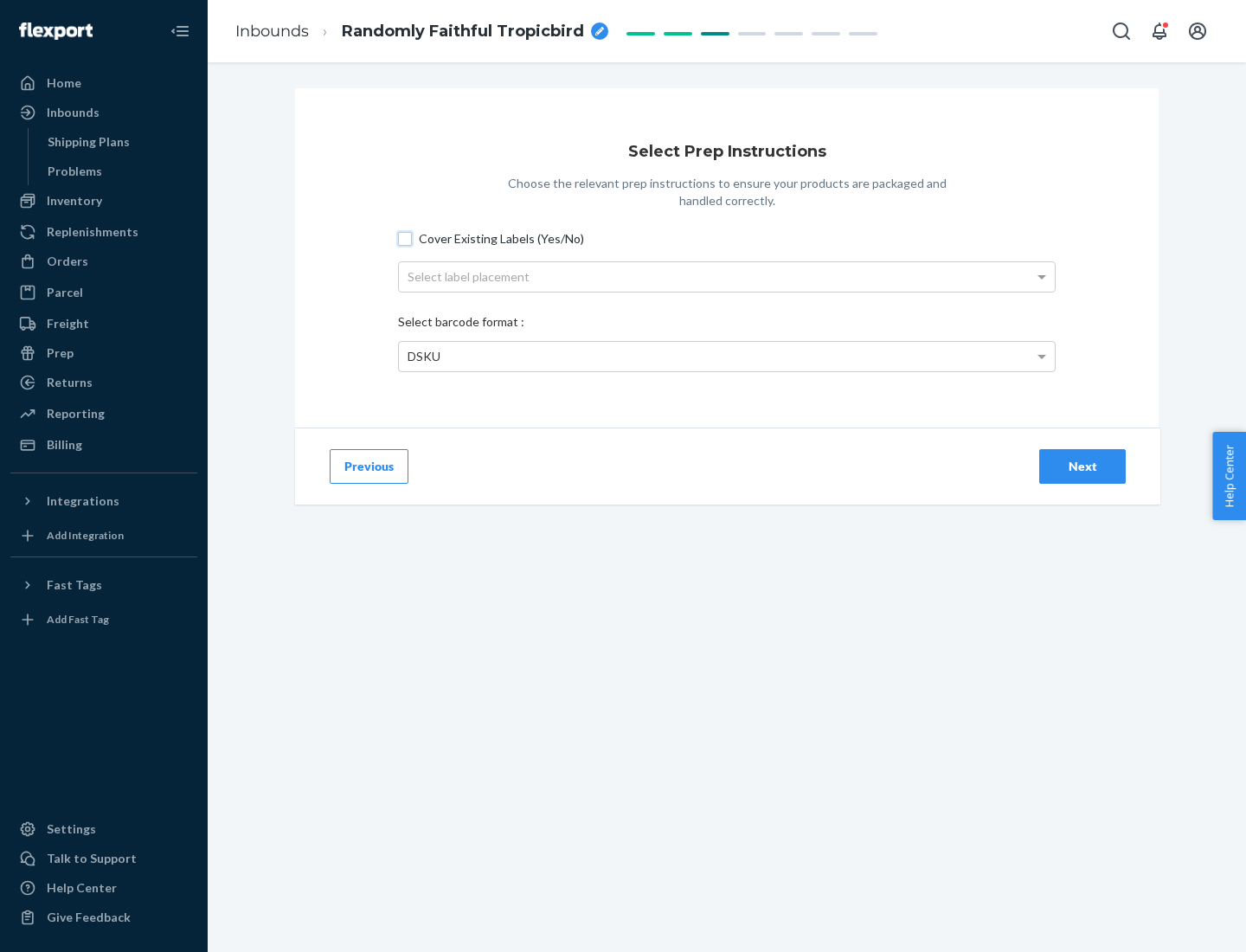
click at [405, 238] on input "Cover Existing Labels (Yes/No)" at bounding box center [405, 239] width 14 height 14
checkbox input "true"
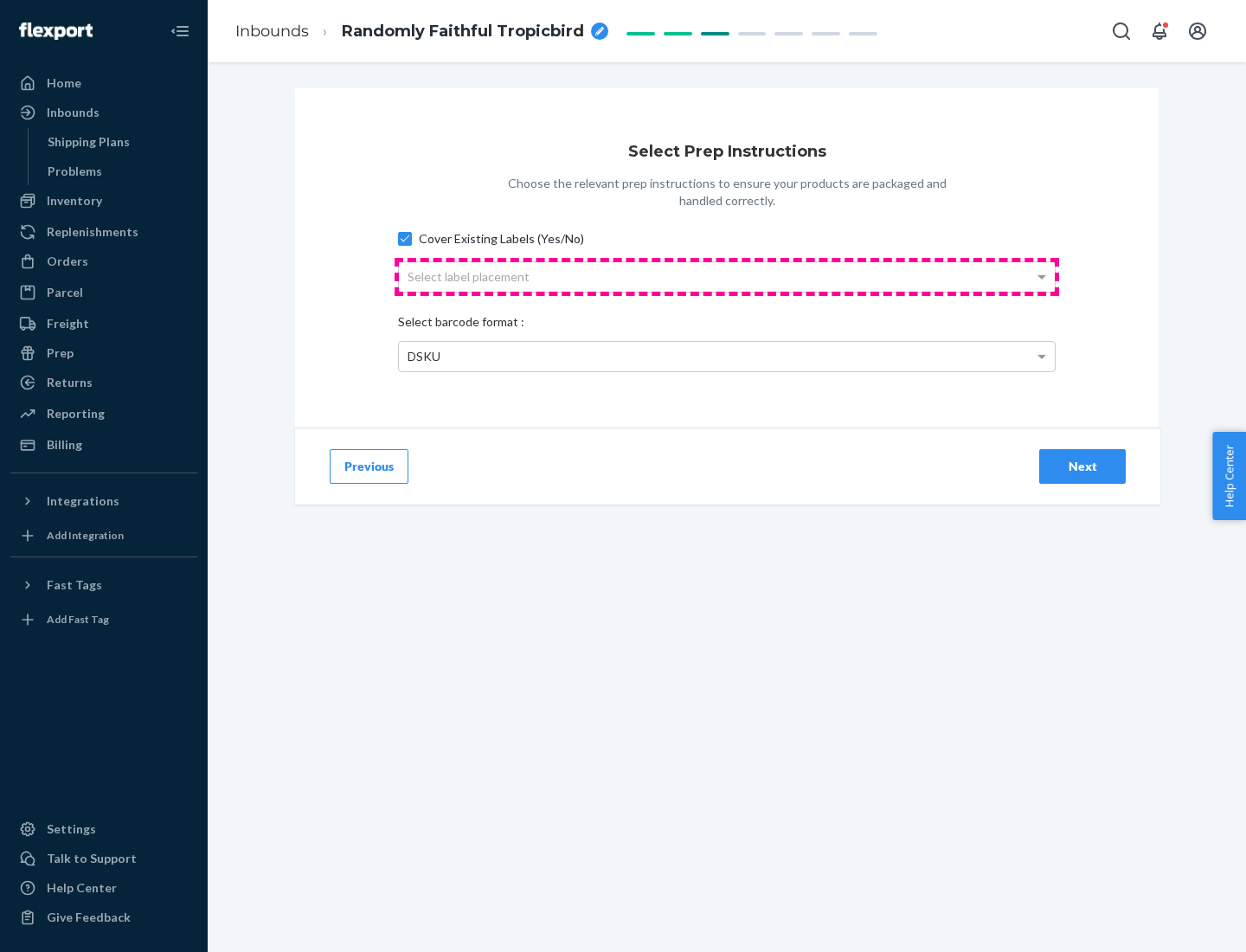
click at [727, 277] on div "Select label placement" at bounding box center [727, 278] width 656 height 30
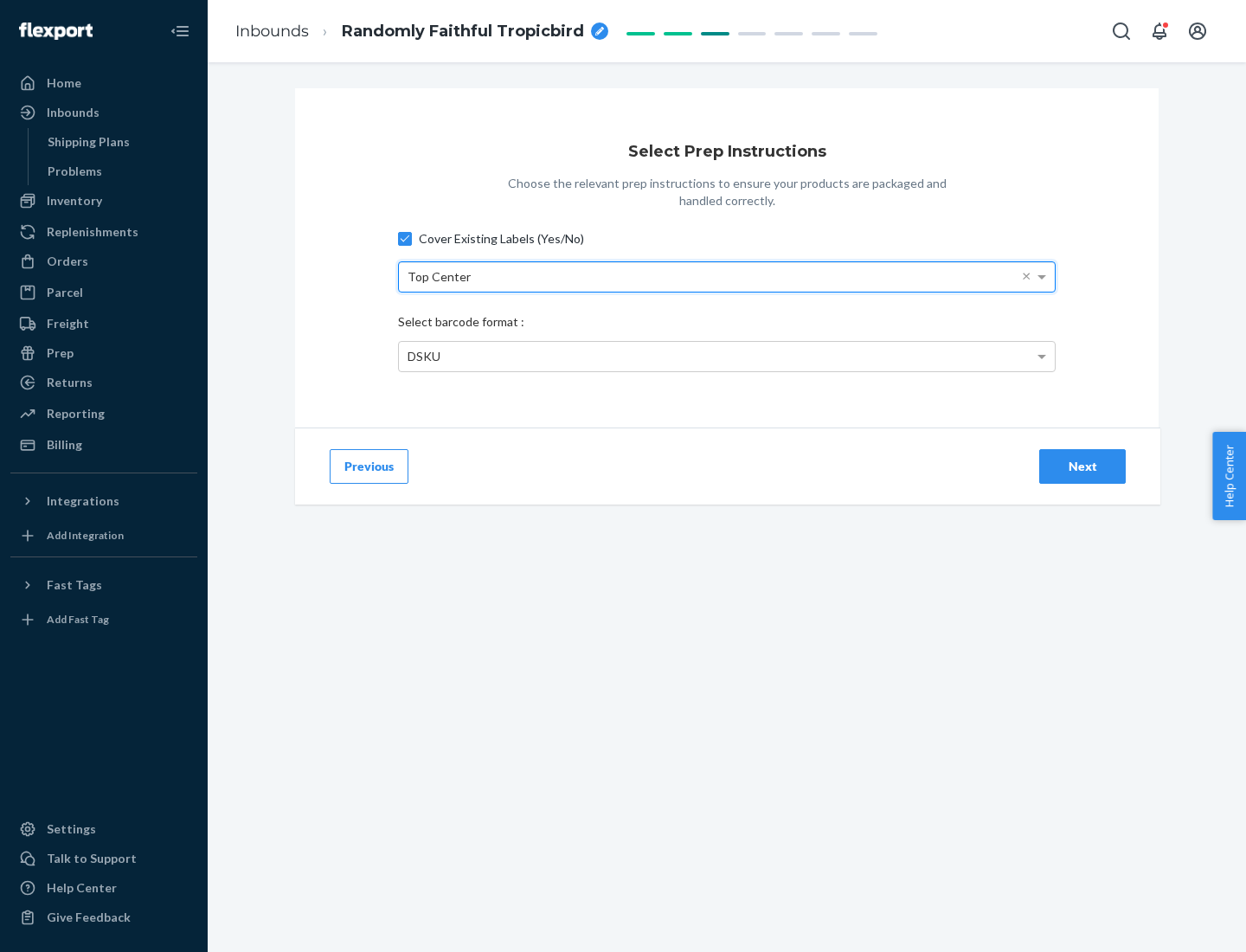
click at [727, 356] on div "DSKU" at bounding box center [727, 357] width 656 height 30
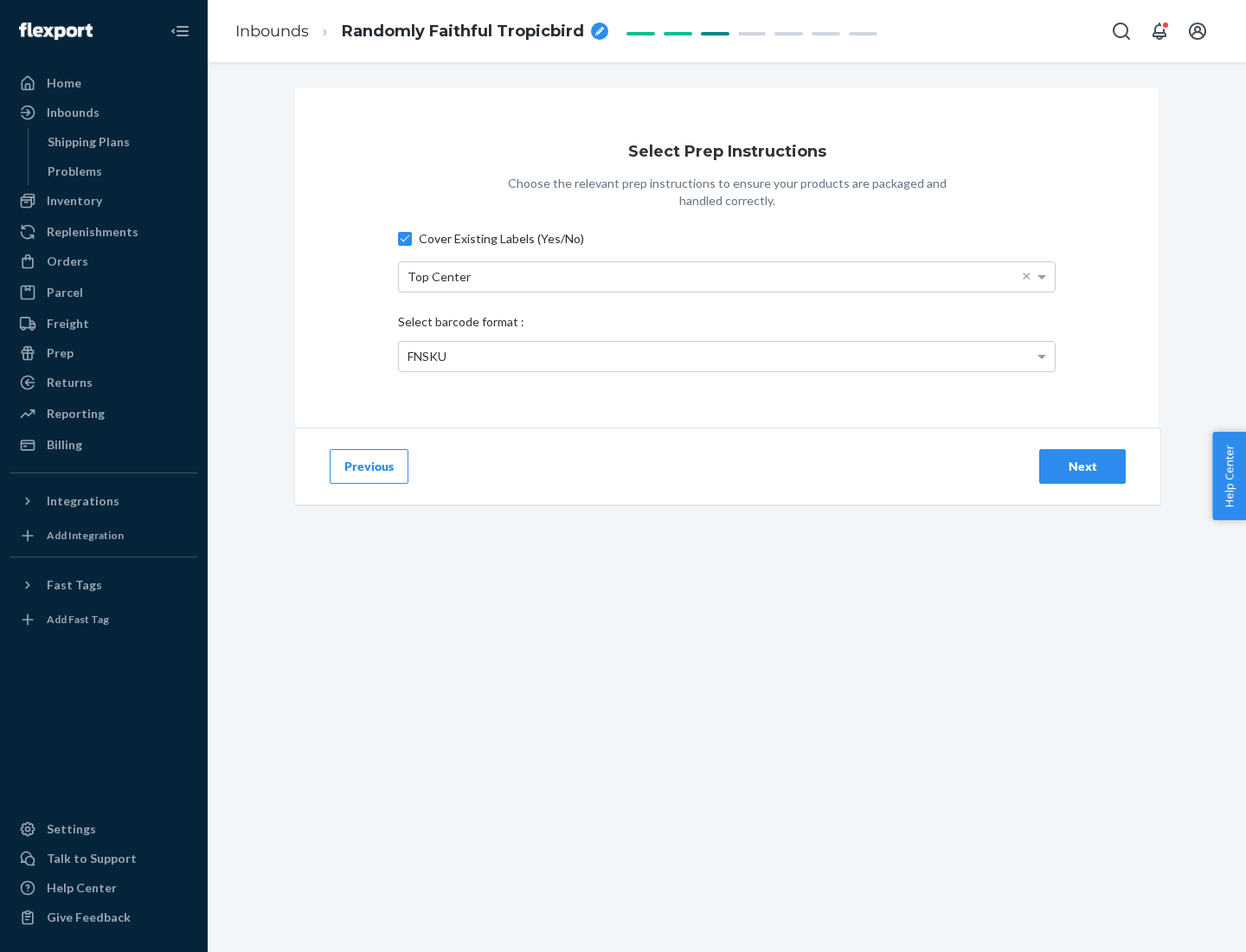
click at [1083, 466] on div "Next" at bounding box center [1083, 467] width 57 height 18
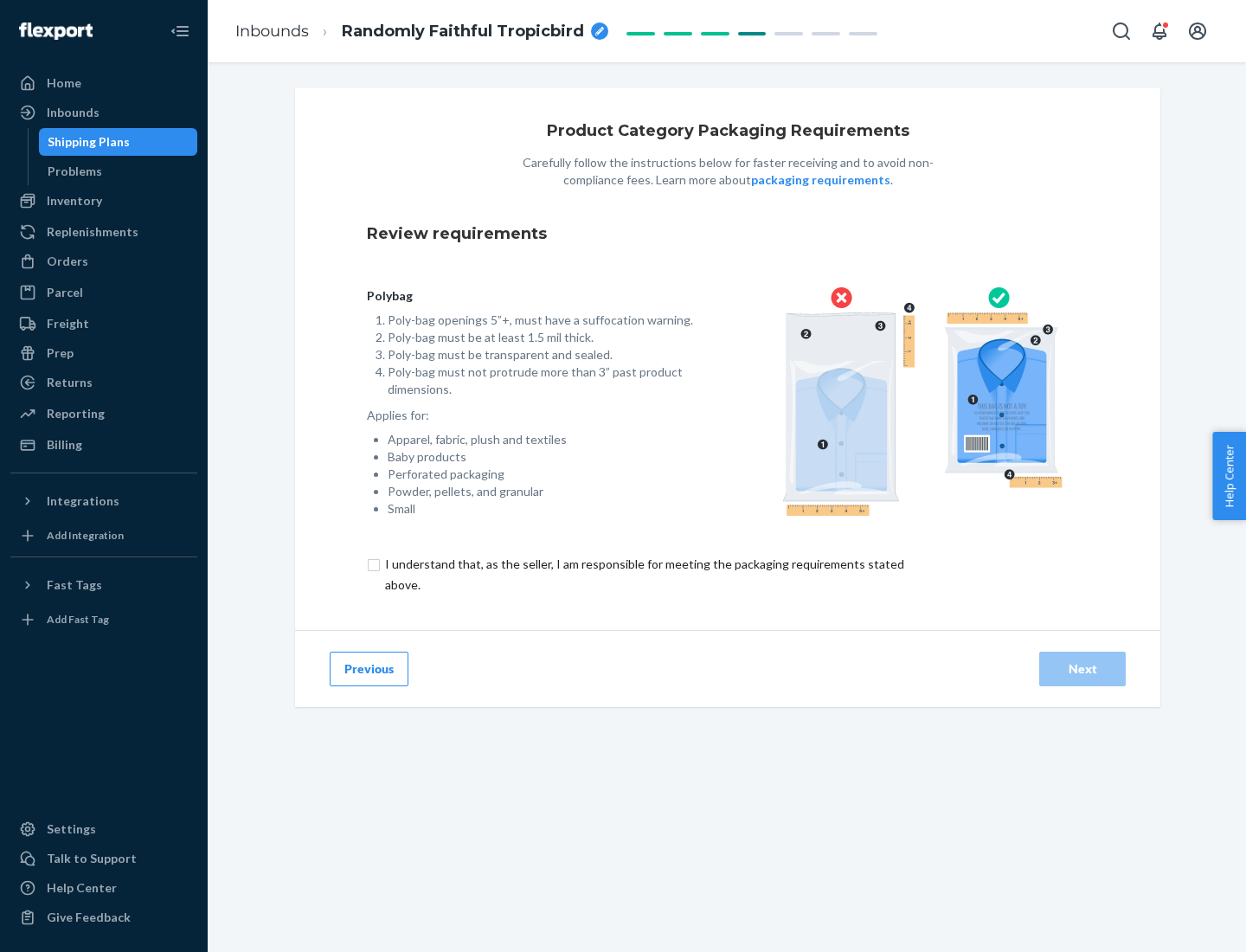
click at [643, 574] on input "checkbox" at bounding box center [655, 575] width 576 height 41
checkbox input "true"
click at [1083, 669] on div "Next" at bounding box center [1083, 670] width 57 height 18
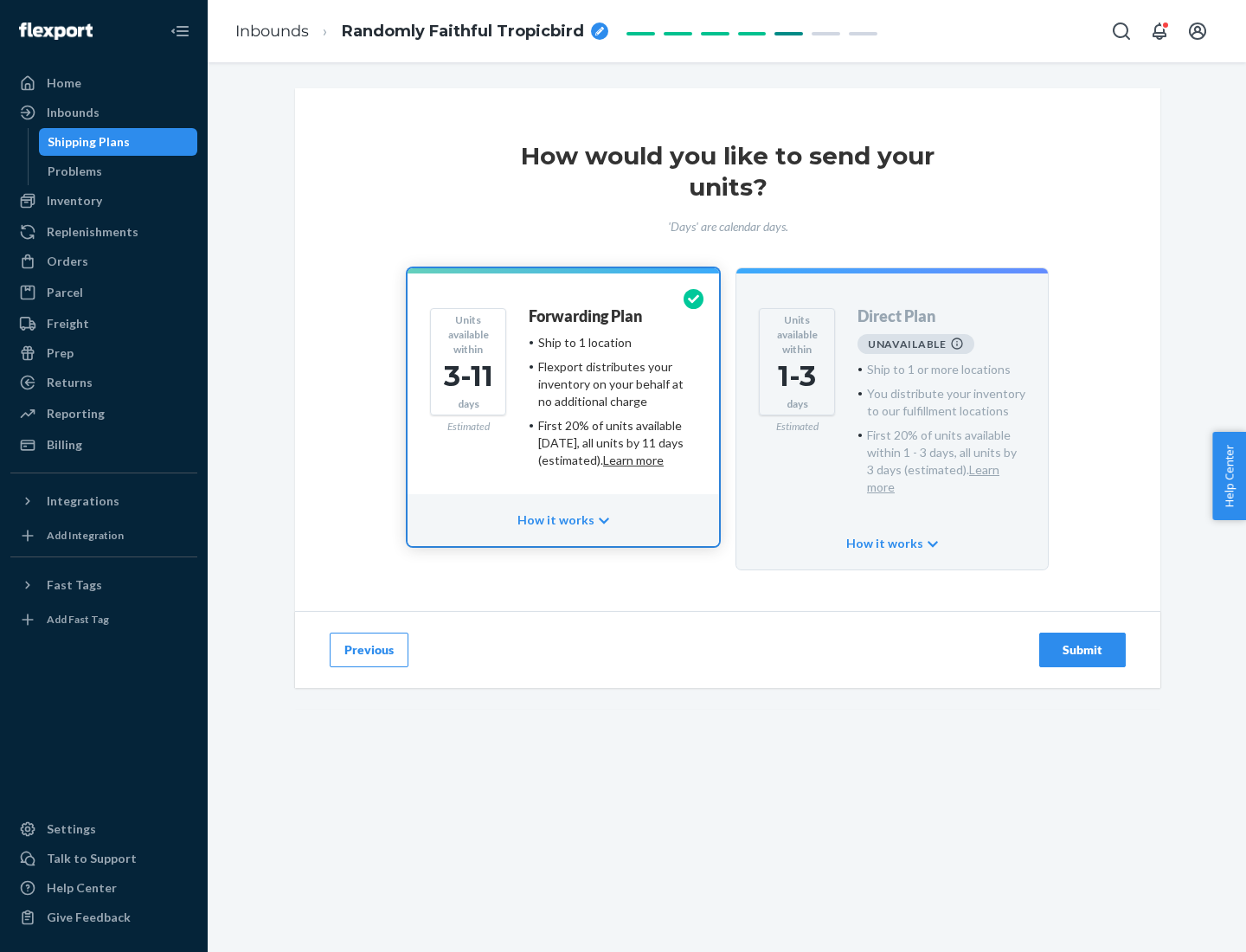
click at [586, 316] on h4 "Forwarding Plan" at bounding box center [585, 317] width 114 height 18
click at [1083, 642] on div "Submit" at bounding box center [1083, 651] width 57 height 18
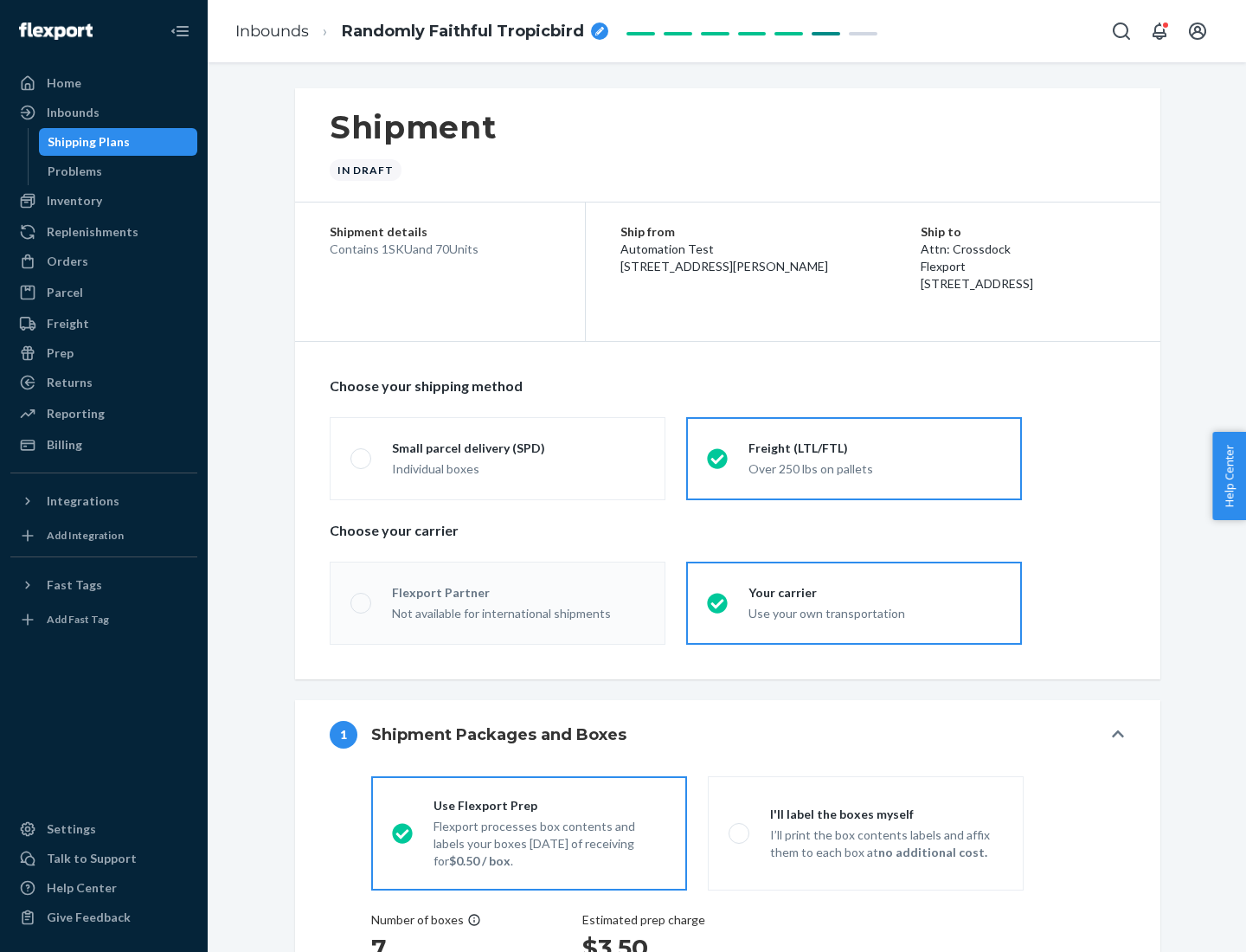
radio input "true"
radio input "false"
radio input "true"
radio input "false"
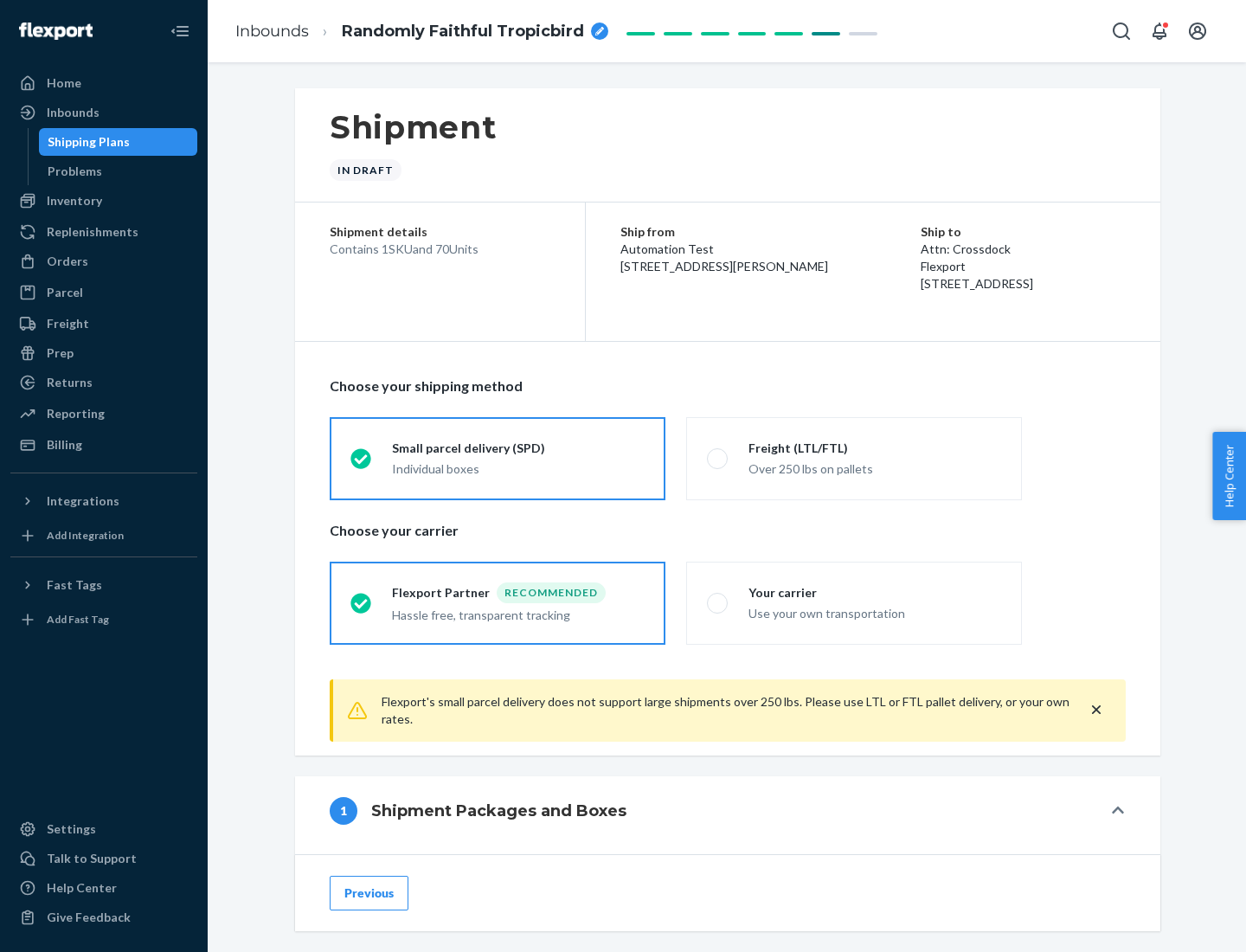
click at [518, 468] on div "Individual boxes" at bounding box center [518, 469] width 253 height 18
click at [361, 464] on input "Small parcel delivery (SPD) Individual boxes" at bounding box center [355, 457] width 11 height 11
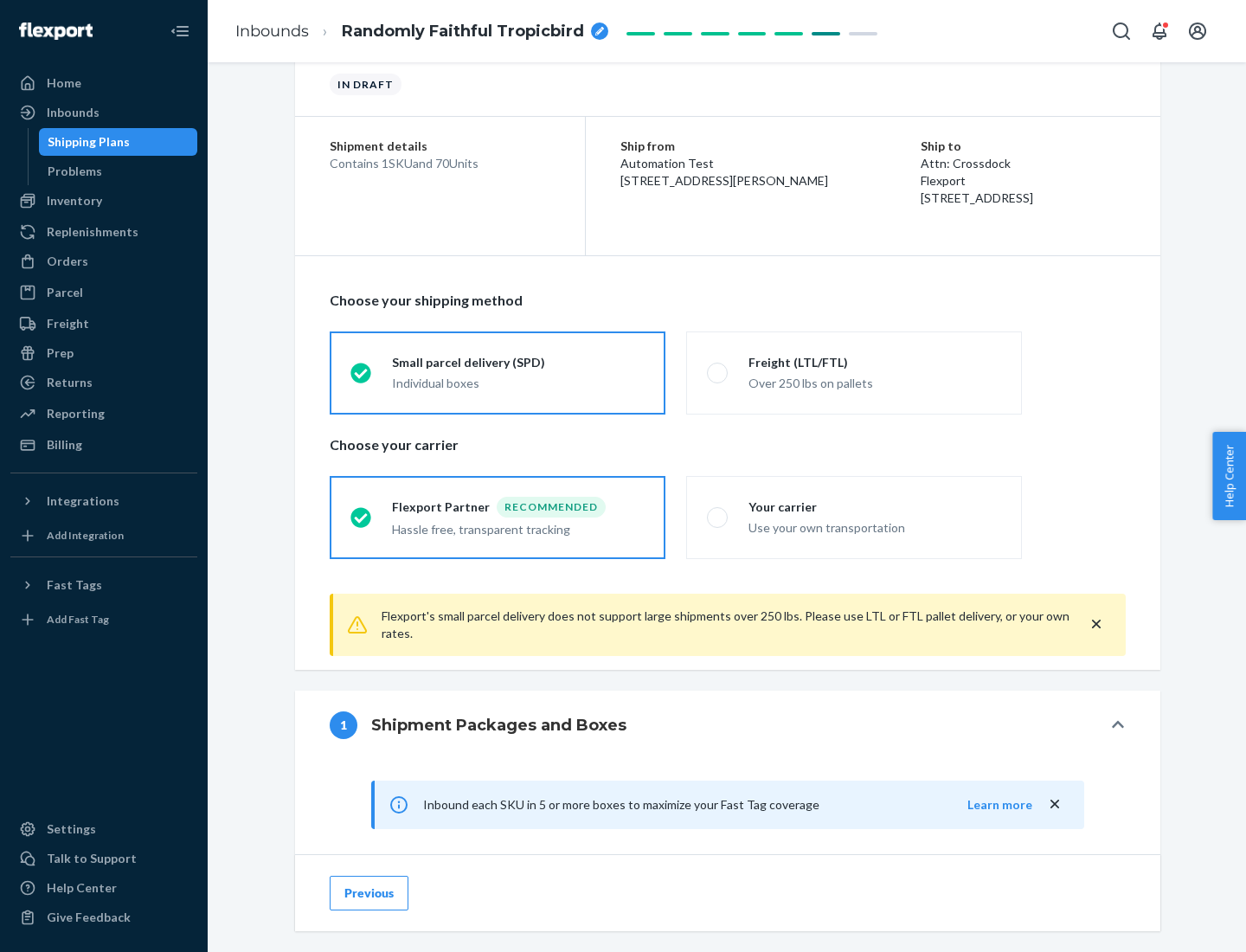
click at [518, 507] on div "Recommended" at bounding box center [551, 507] width 109 height 21
click at [361, 512] on input "Flexport Partner Recommended Hassle free, transparent tracking" at bounding box center [355, 516] width 11 height 11
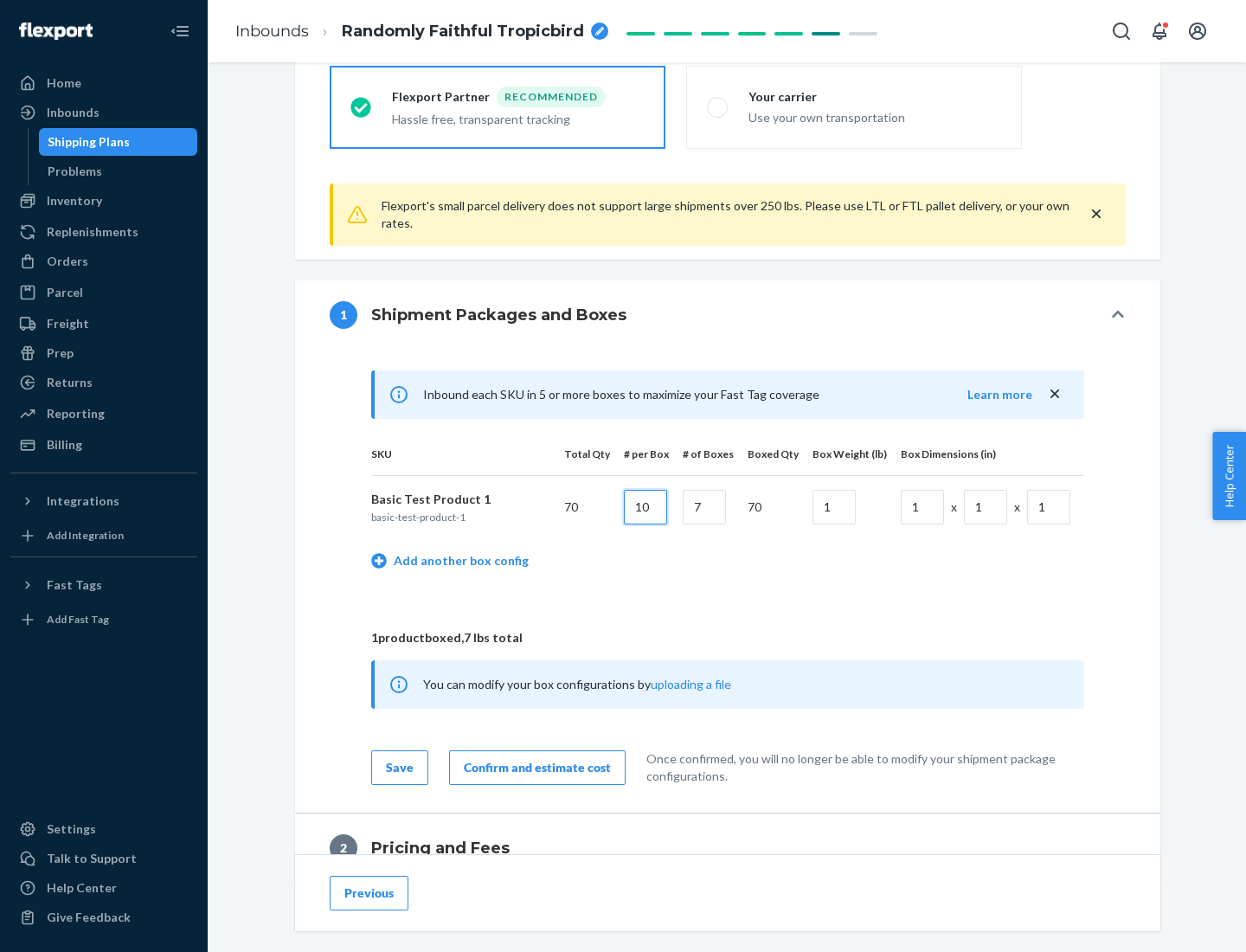
type input "10"
type input "7"
type input "1"
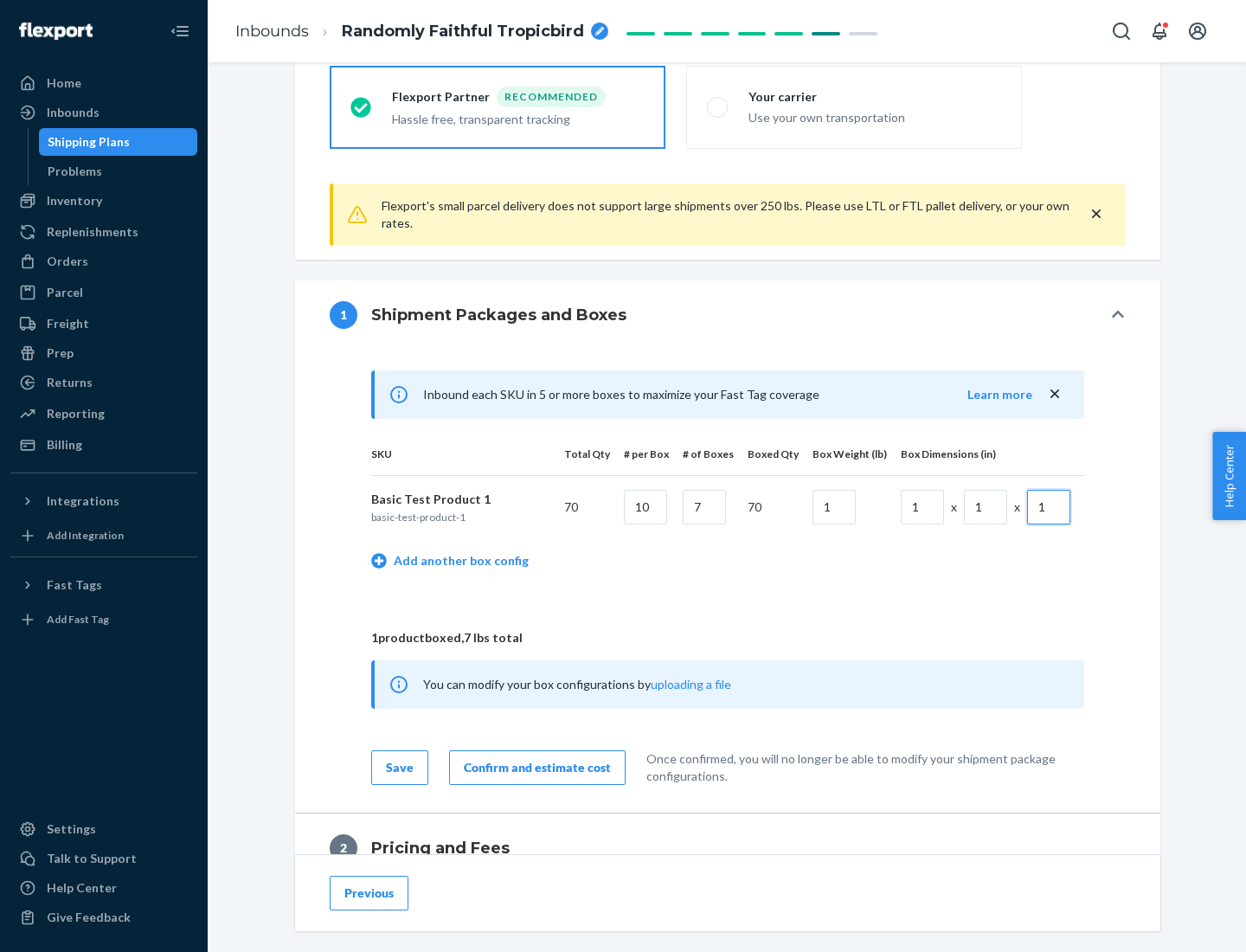
scroll to position [756, 0]
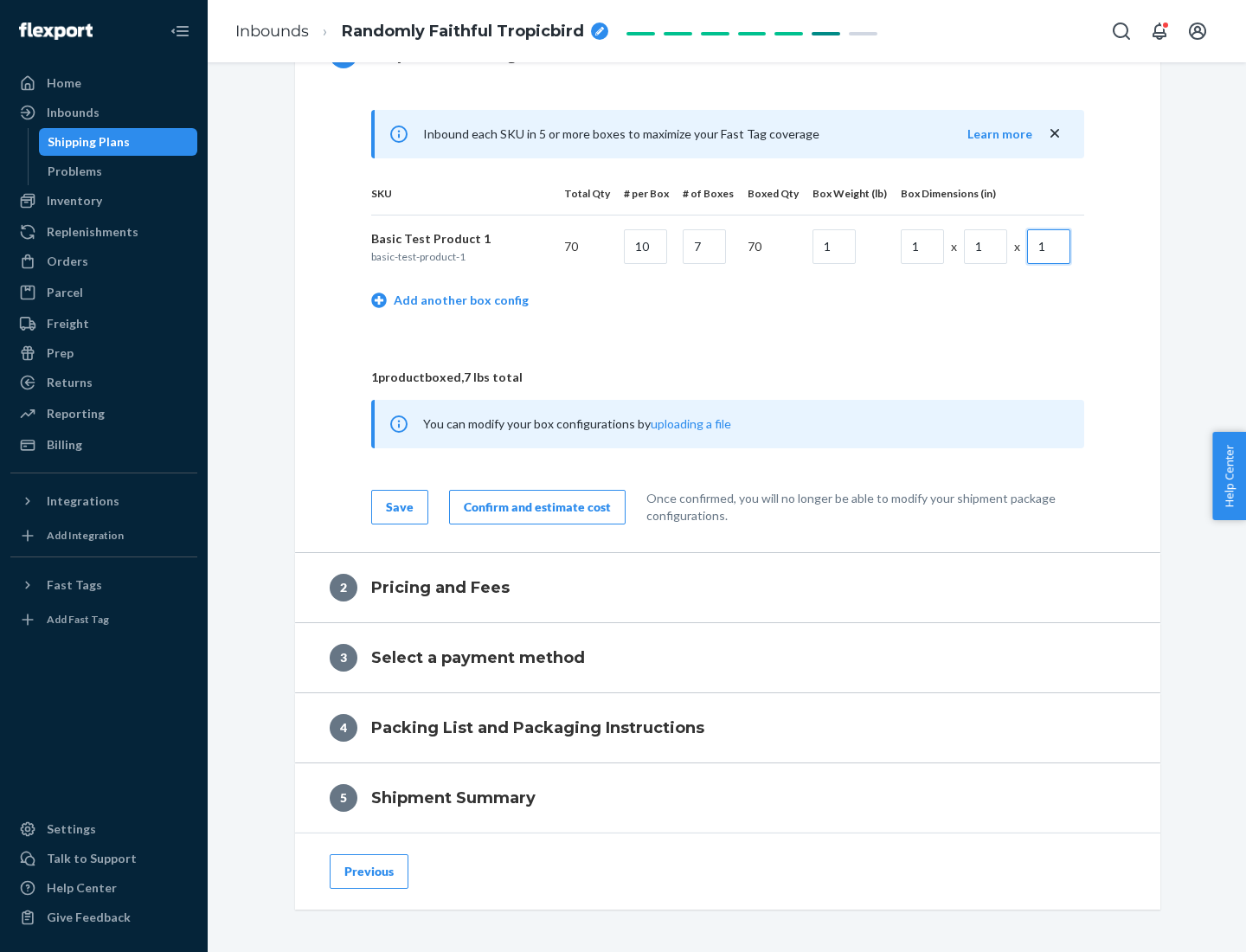
type input "1"
click at [534, 507] on div "Confirm and estimate cost" at bounding box center [537, 508] width 147 height 18
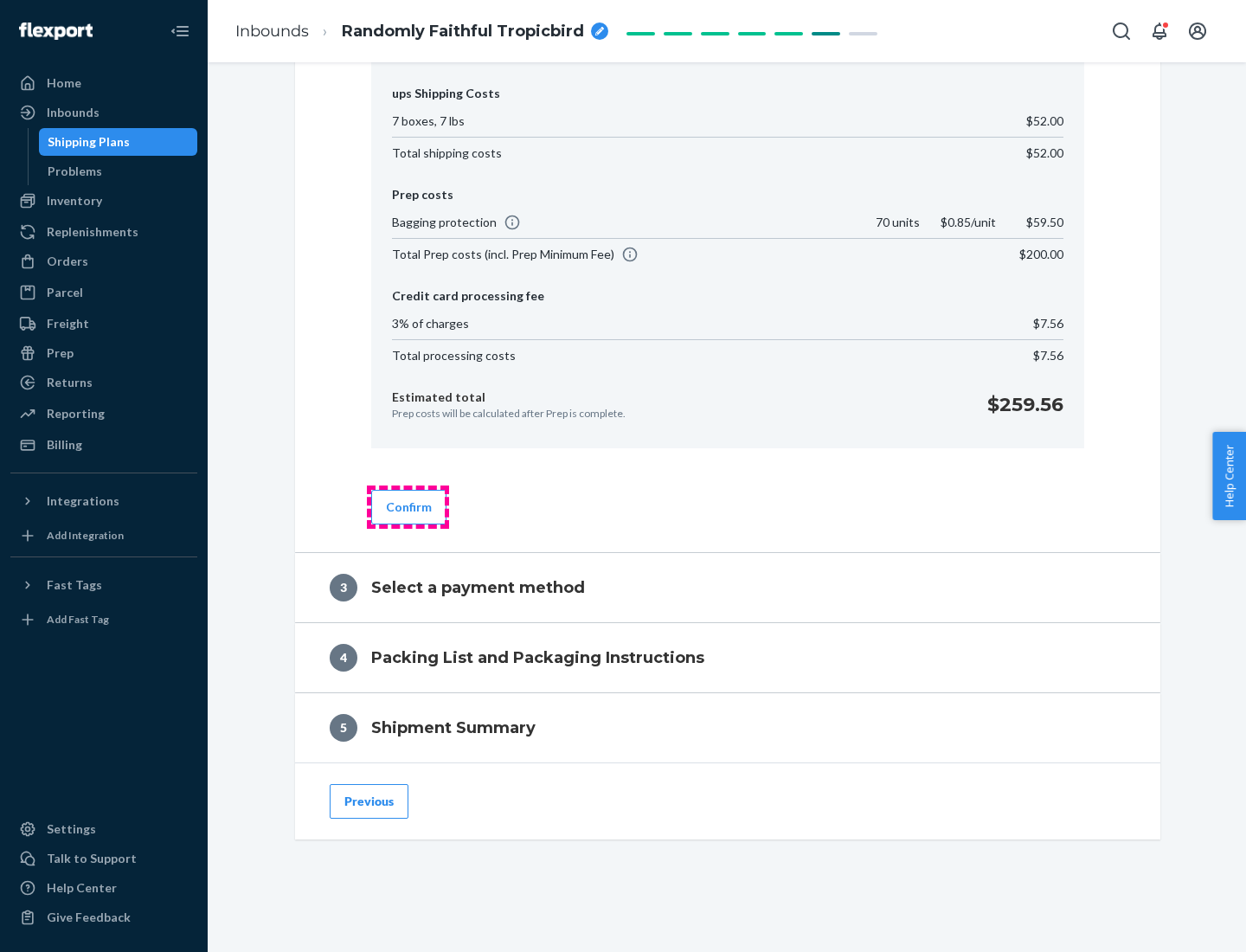
click at [408, 507] on button "Confirm" at bounding box center [409, 507] width 75 height 35
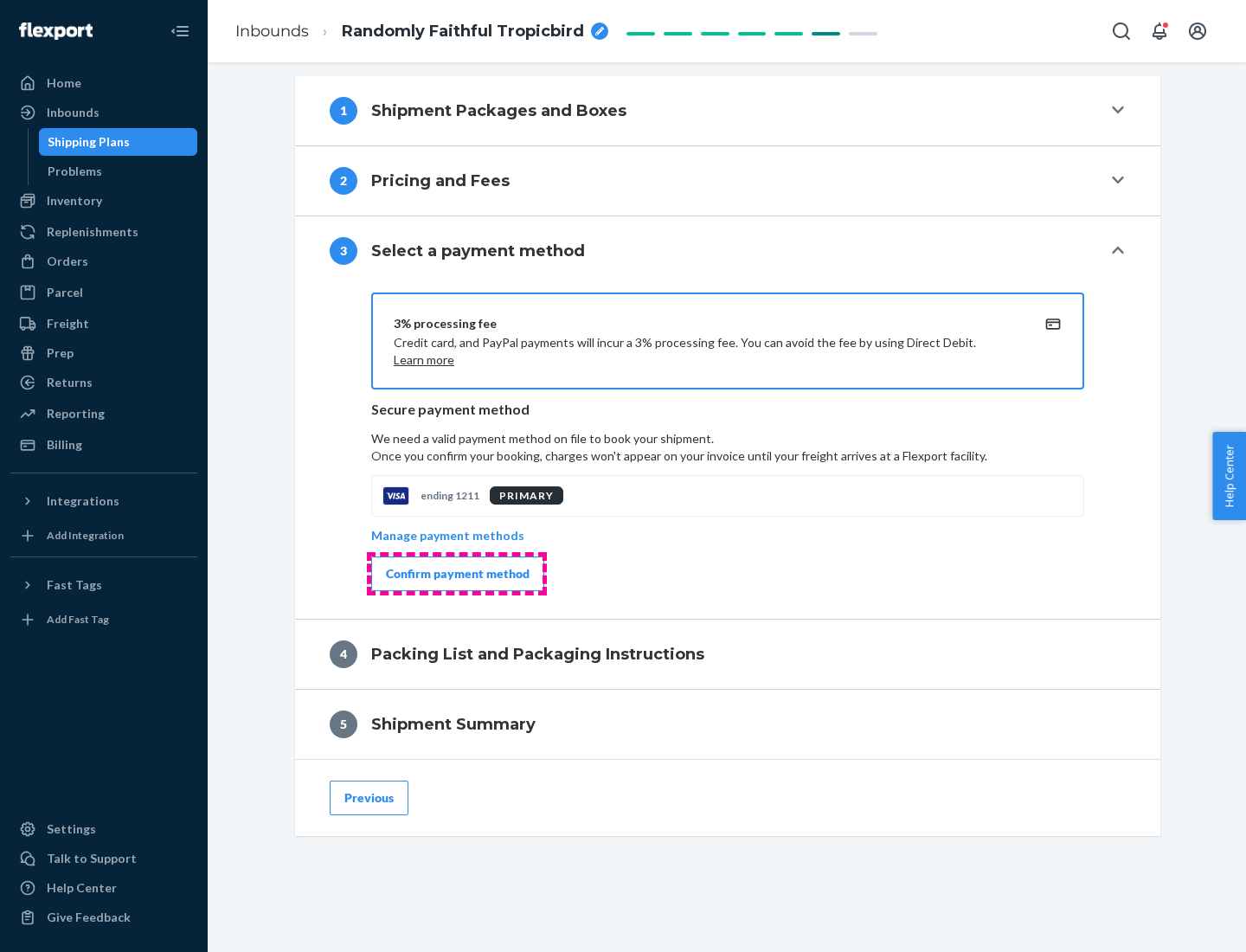
click at [456, 574] on div "Confirm payment method" at bounding box center [458, 574] width 144 height 18
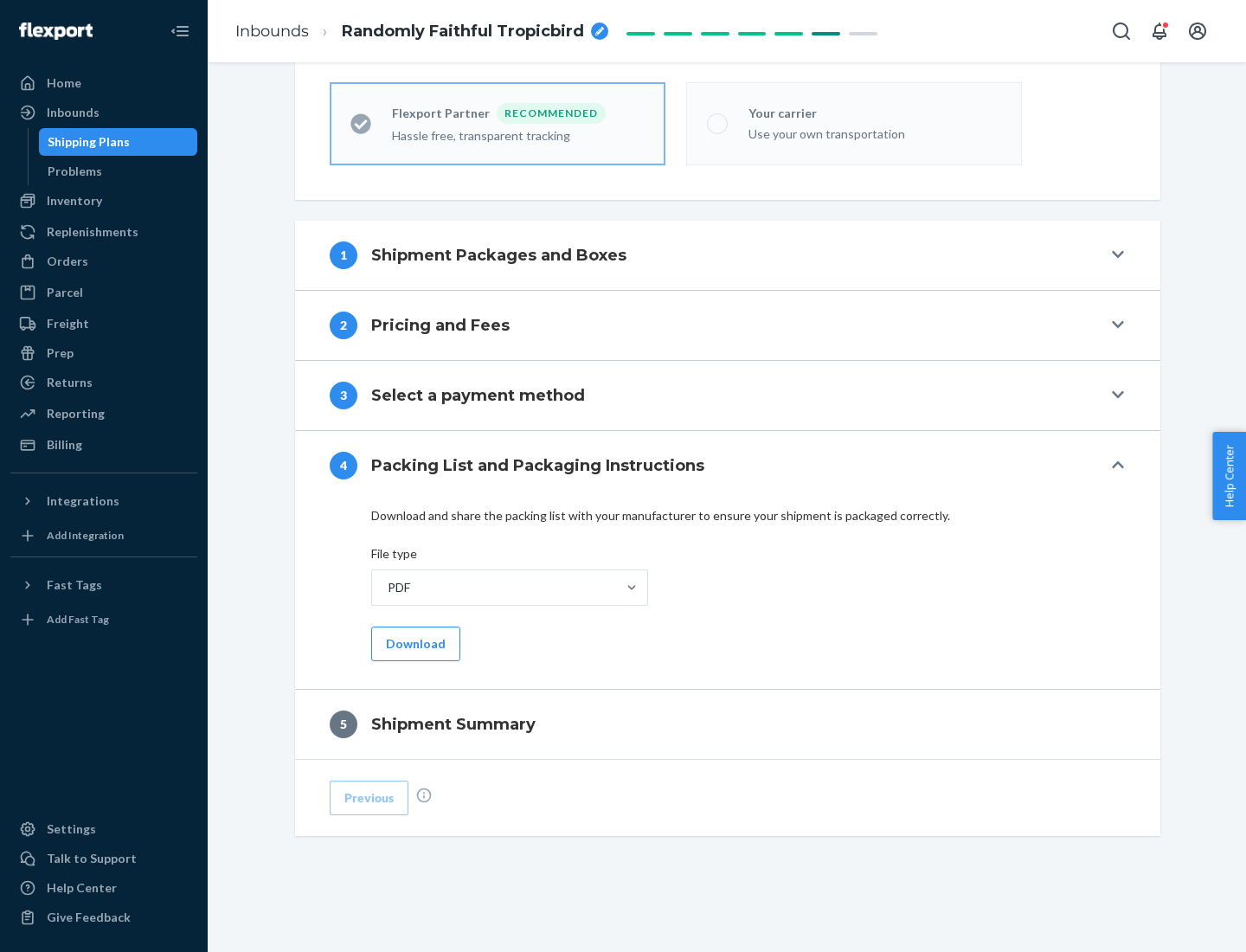
scroll to position [480, 0]
